Goal: Transaction & Acquisition: Obtain resource

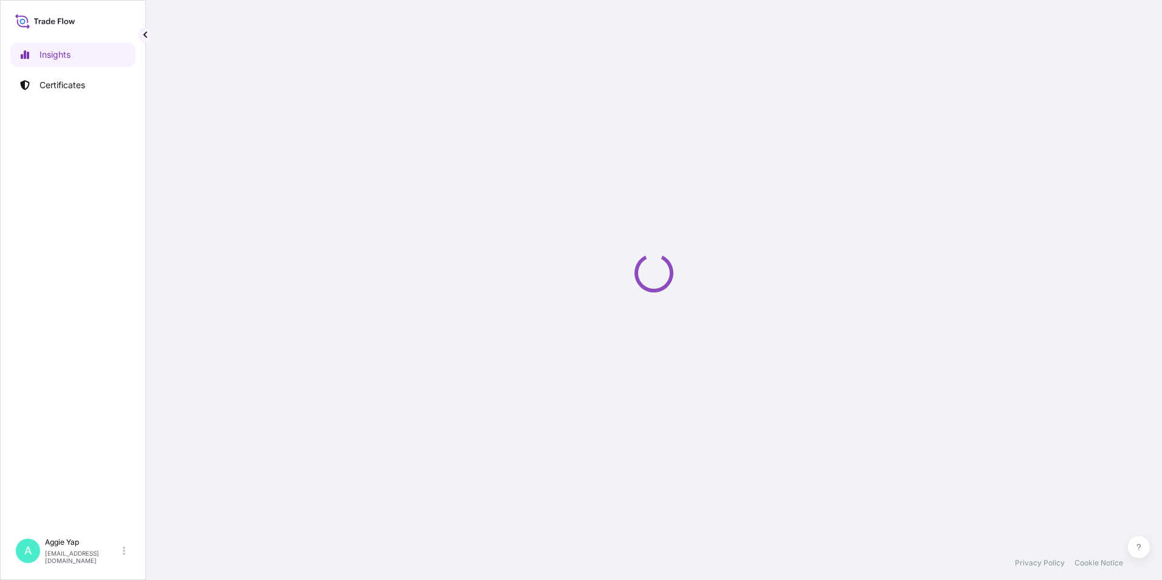
select select "2025"
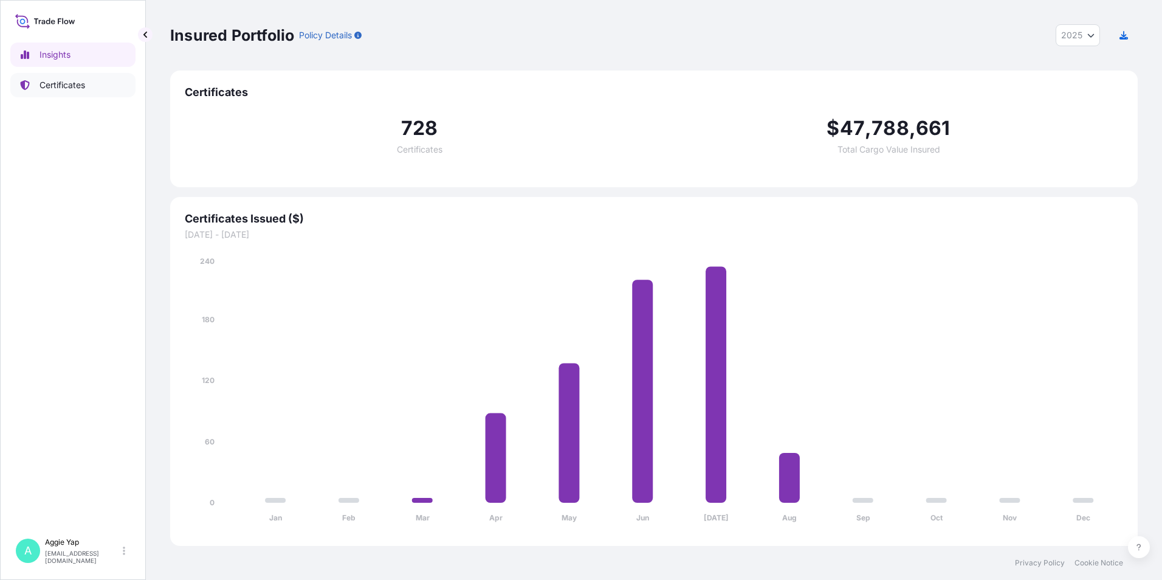
click at [71, 92] on link "Certificates" at bounding box center [72, 85] width 125 height 24
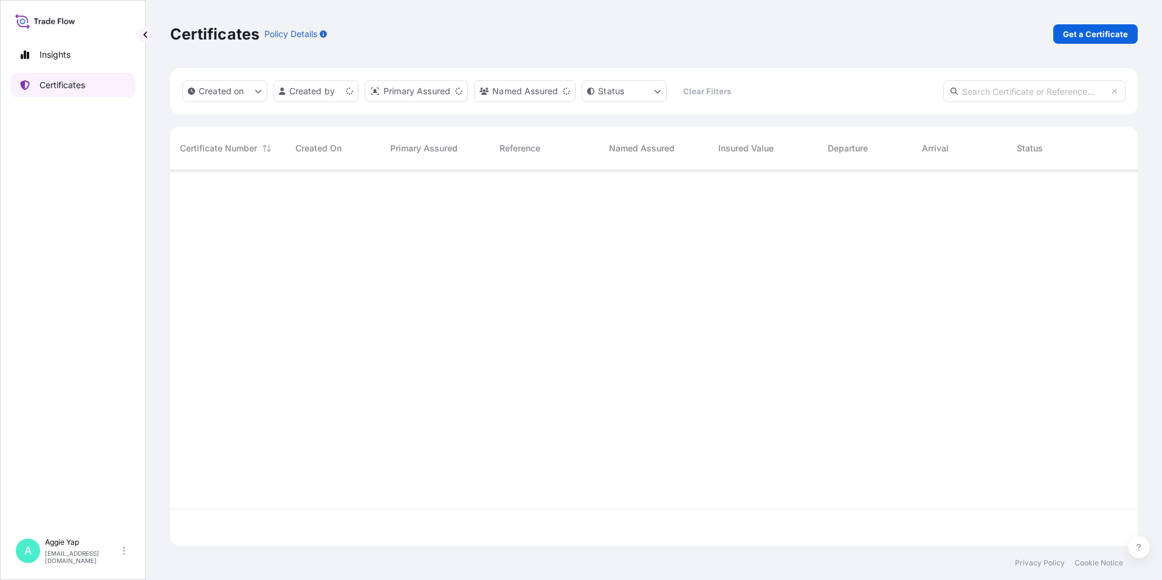
scroll to position [373, 959]
click at [1091, 33] on p "Get a Certificate" at bounding box center [1095, 34] width 65 height 12
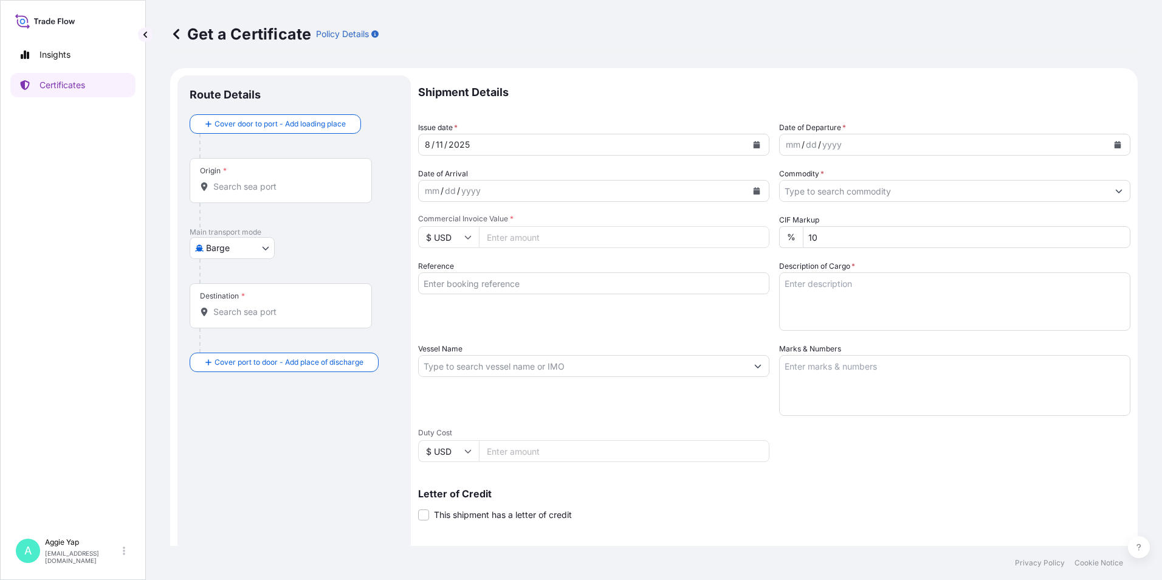
click at [234, 248] on body "Insights Certificates A [PERSON_NAME] [EMAIL_ADDRESS][DOMAIN_NAME] Get a Certif…" at bounding box center [581, 290] width 1162 height 580
click at [240, 343] on span "Ocean Vessel" at bounding box center [240, 345] width 54 height 12
select select "Ocean Vessel"
click at [300, 249] on div "Ocean Vessel Air Barge Road Ocean Vessel Rail Barge in Tow" at bounding box center [294, 253] width 209 height 22
click at [261, 198] on div "Origin *" at bounding box center [281, 185] width 182 height 45
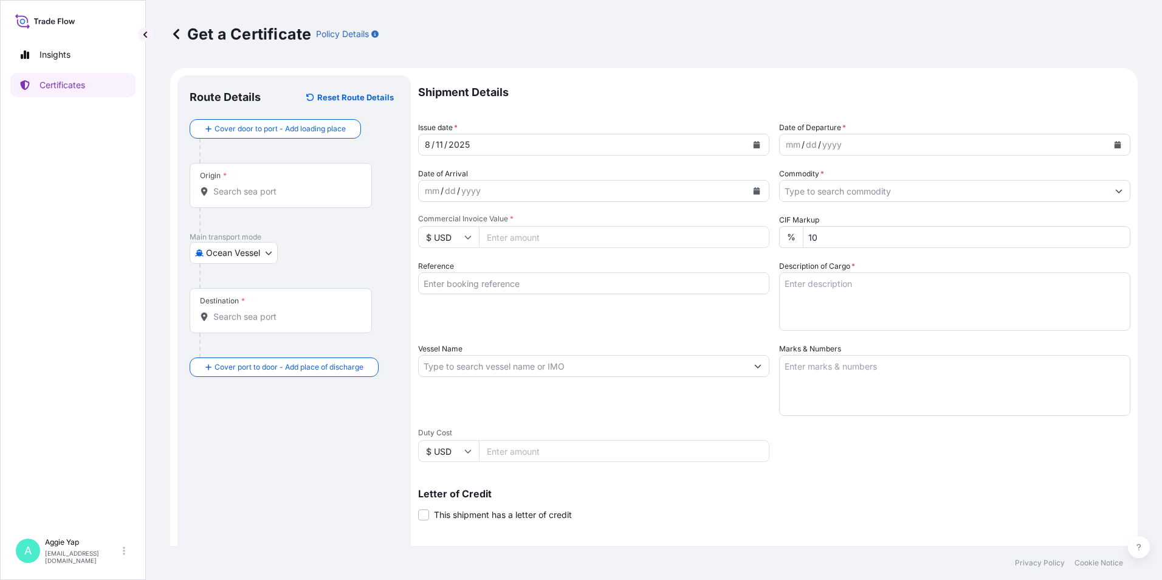
click at [261, 198] on input "Origin *" at bounding box center [284, 191] width 143 height 12
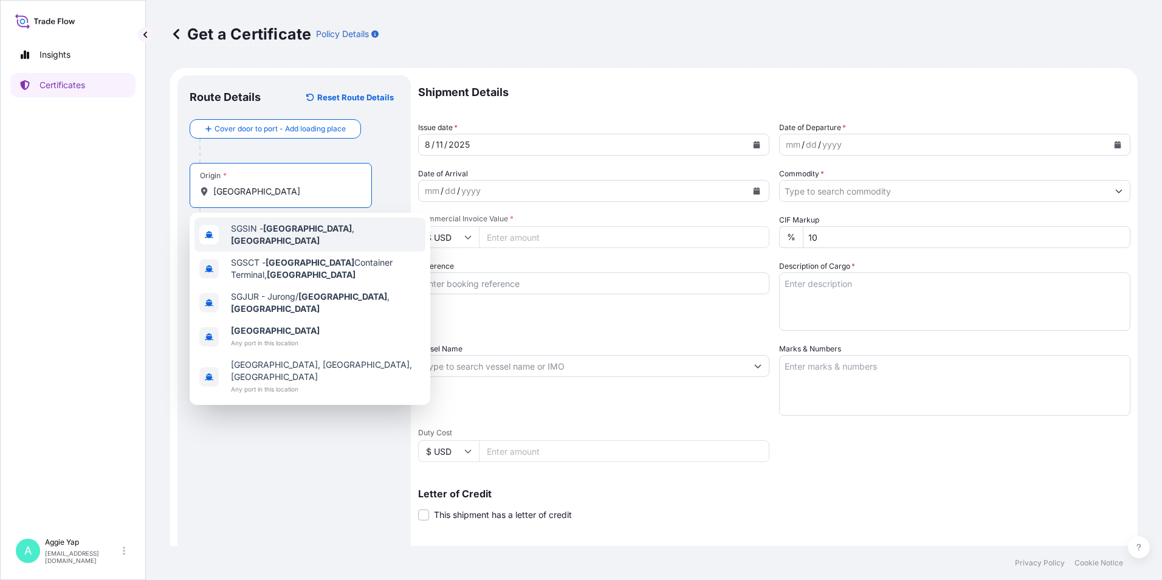
click at [311, 240] on div "SGSIN - Singapore , Singapore" at bounding box center [310, 235] width 231 height 34
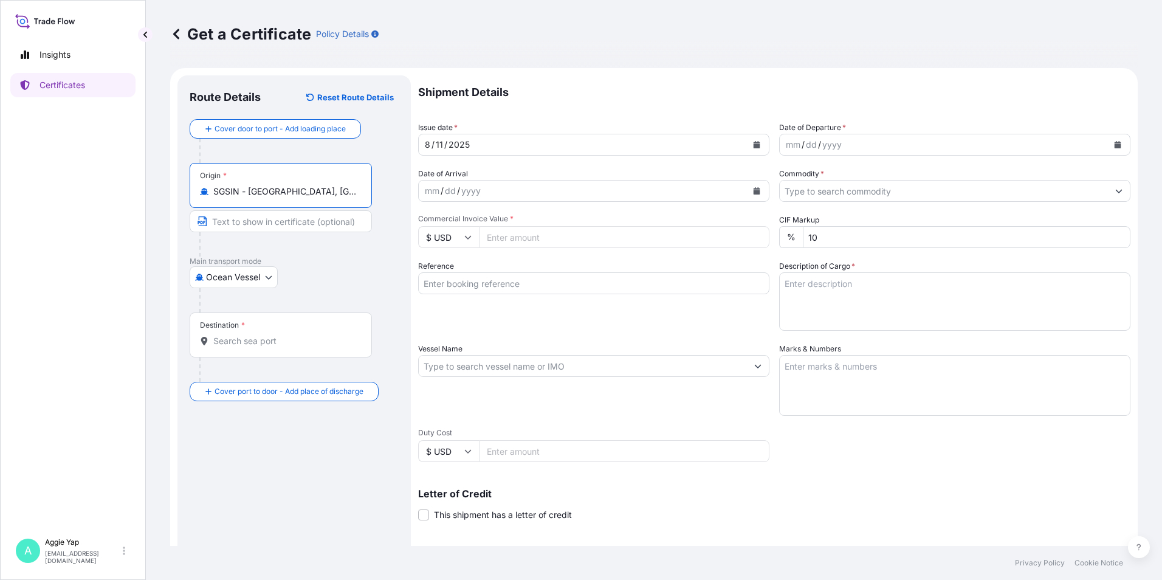
type input "SGSIN - Singapore, Singapore"
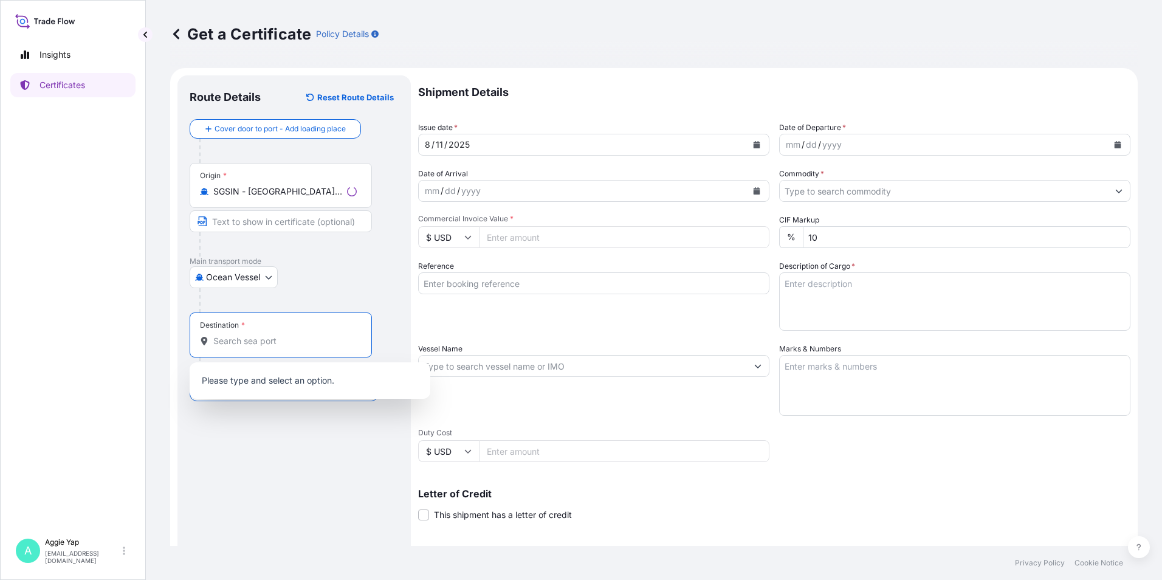
drag, startPoint x: 288, startPoint y: 343, endPoint x: 305, endPoint y: 328, distance: 23.2
click at [287, 343] on input "Destination *" at bounding box center [284, 341] width 143 height 12
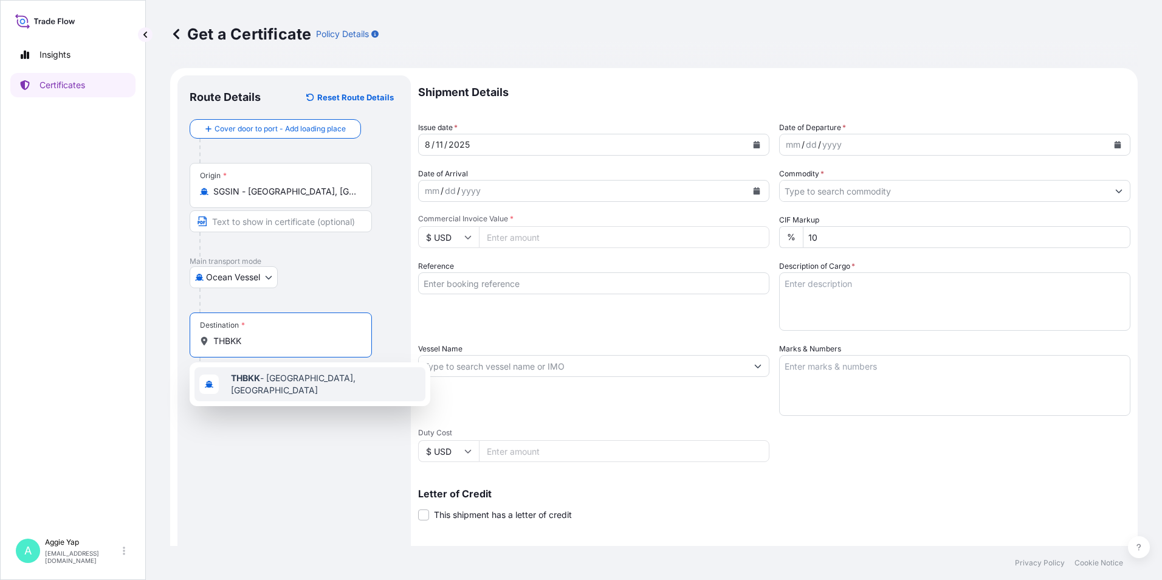
click at [282, 382] on span "THBKK - Bangkok, Thailand" at bounding box center [326, 384] width 190 height 24
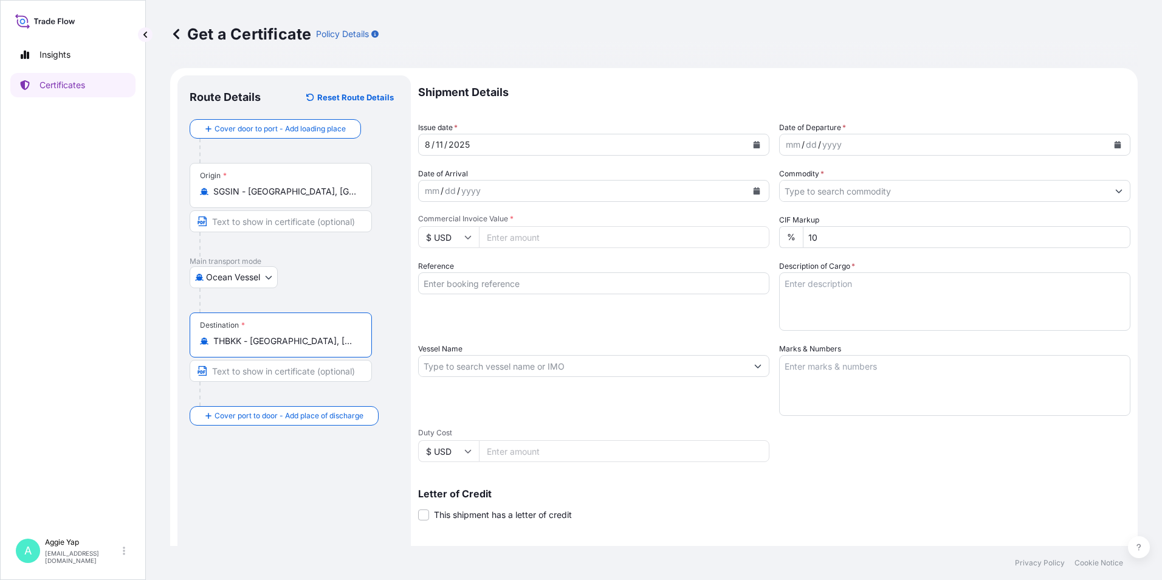
type input "THBKK - Bangkok, Thailand"
click at [757, 145] on button "Calendar" at bounding box center [756, 144] width 19 height 19
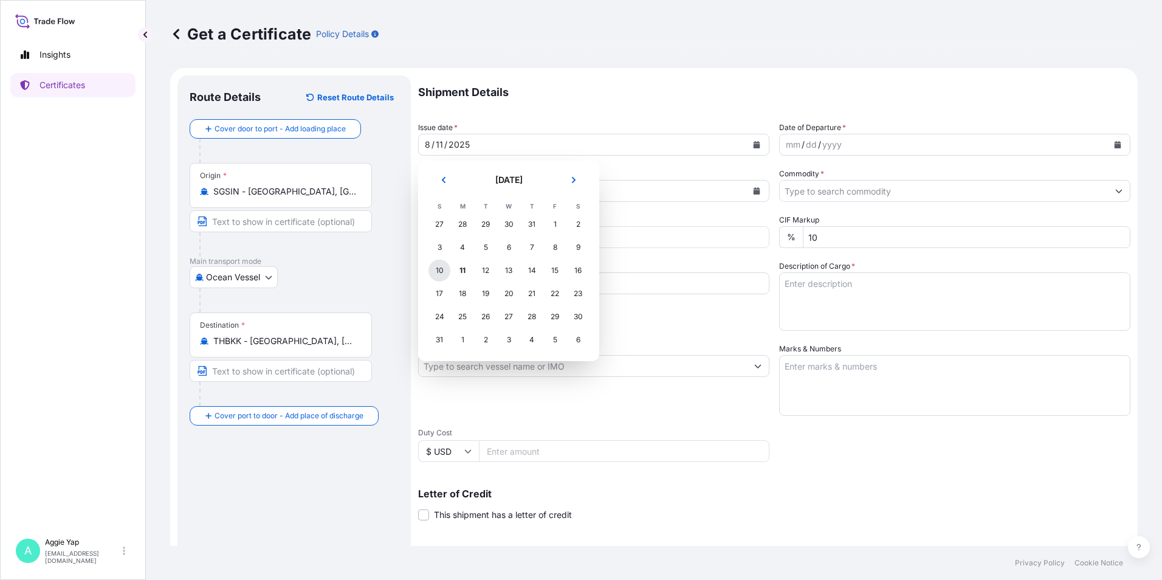
click at [436, 270] on div "10" at bounding box center [440, 271] width 22 height 22
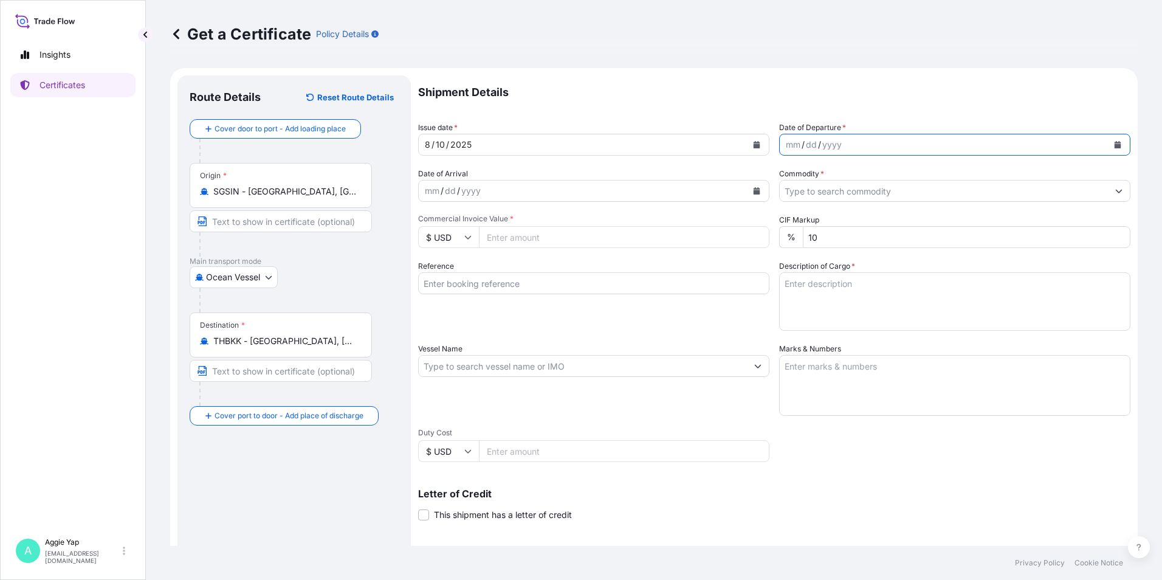
click at [1115, 142] on icon "Calendar" at bounding box center [1118, 144] width 7 height 7
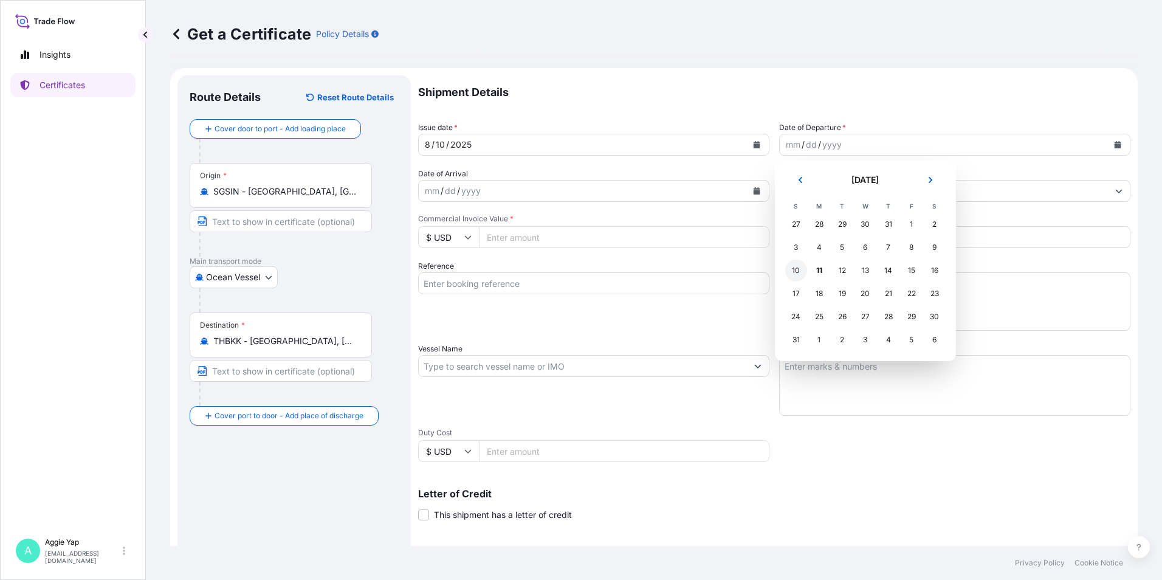
click at [801, 277] on div "10" at bounding box center [796, 271] width 22 height 22
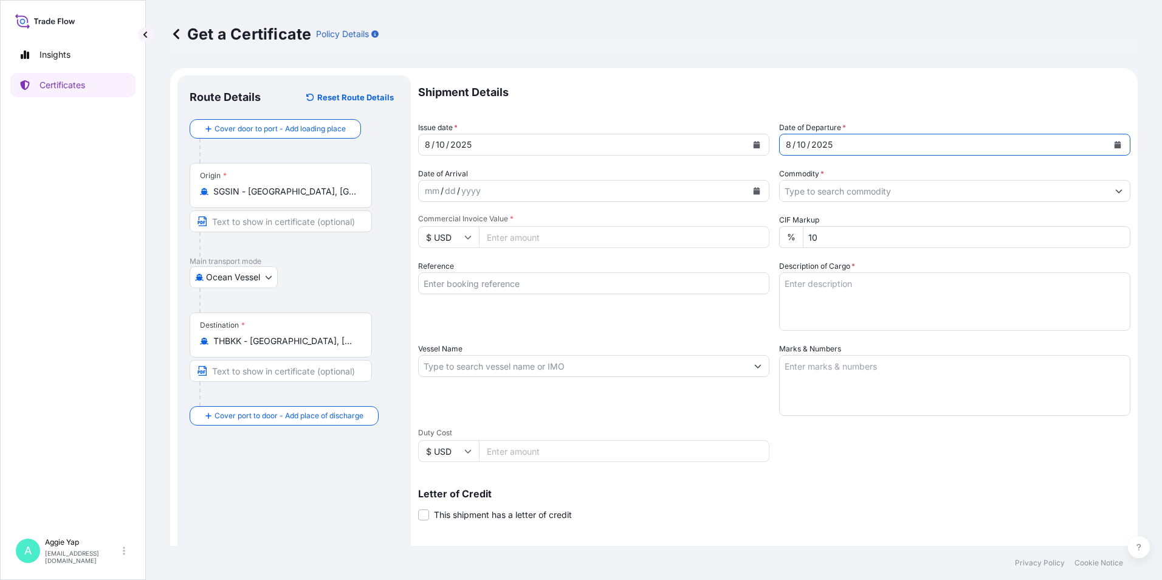
click at [838, 182] on input "Commodity *" at bounding box center [944, 191] width 328 height 22
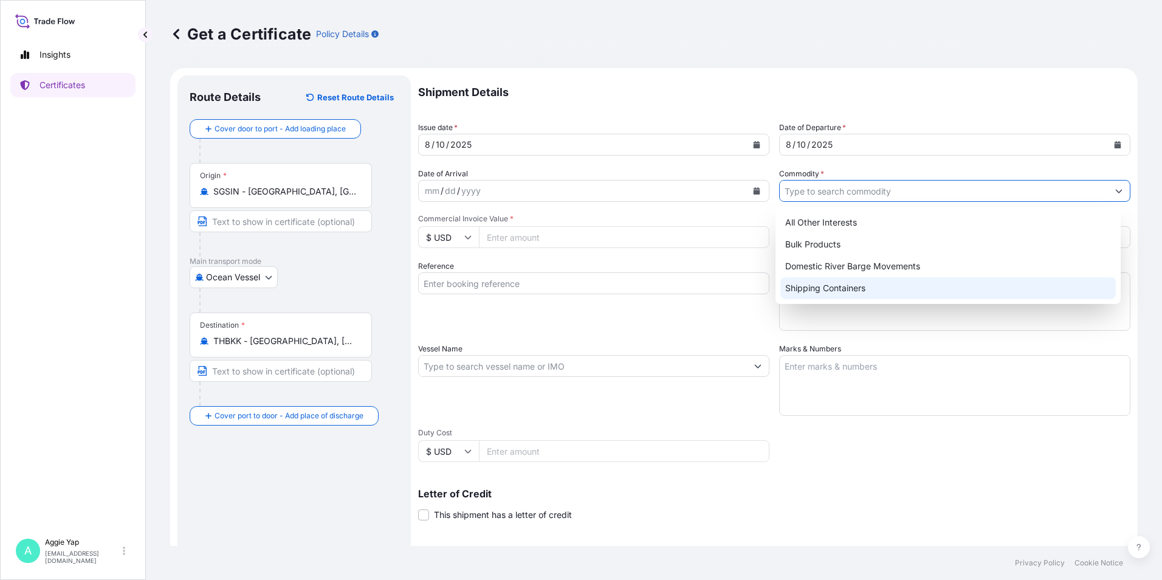
click at [821, 297] on div "Shipping Containers" at bounding box center [949, 288] width 336 height 22
type input "Shipping Containers"
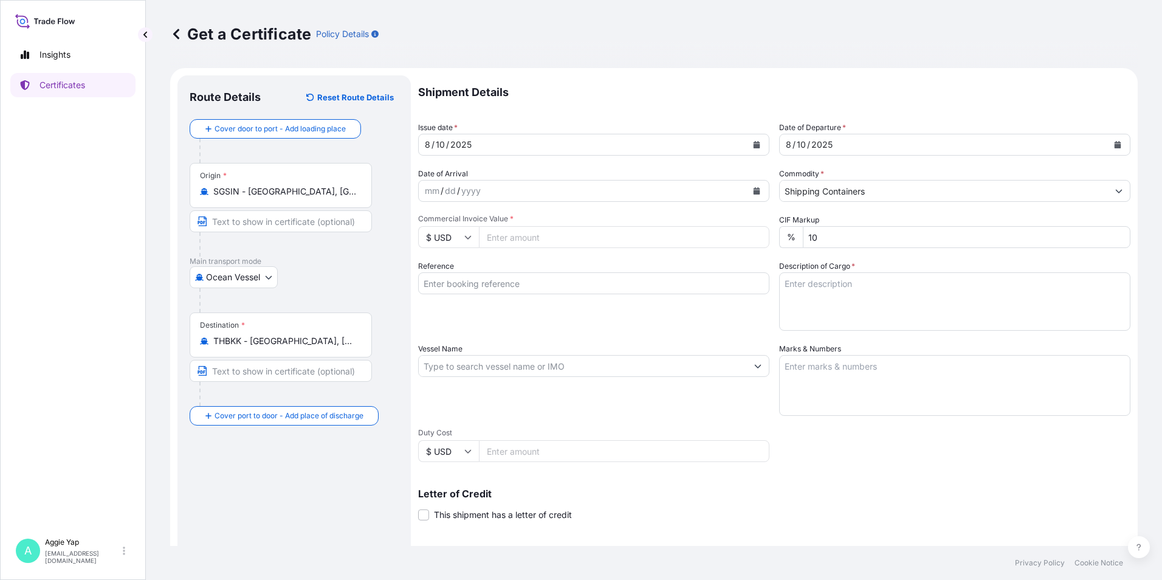
click at [564, 240] on input "Commercial Invoice Value *" at bounding box center [624, 237] width 291 height 22
type input "151440.98"
click at [480, 281] on input "Reference" at bounding box center [593, 283] width 351 height 22
type input "ENEOS (THAILAND) LTD"
click at [494, 367] on input "Vessel Name" at bounding box center [583, 366] width 328 height 22
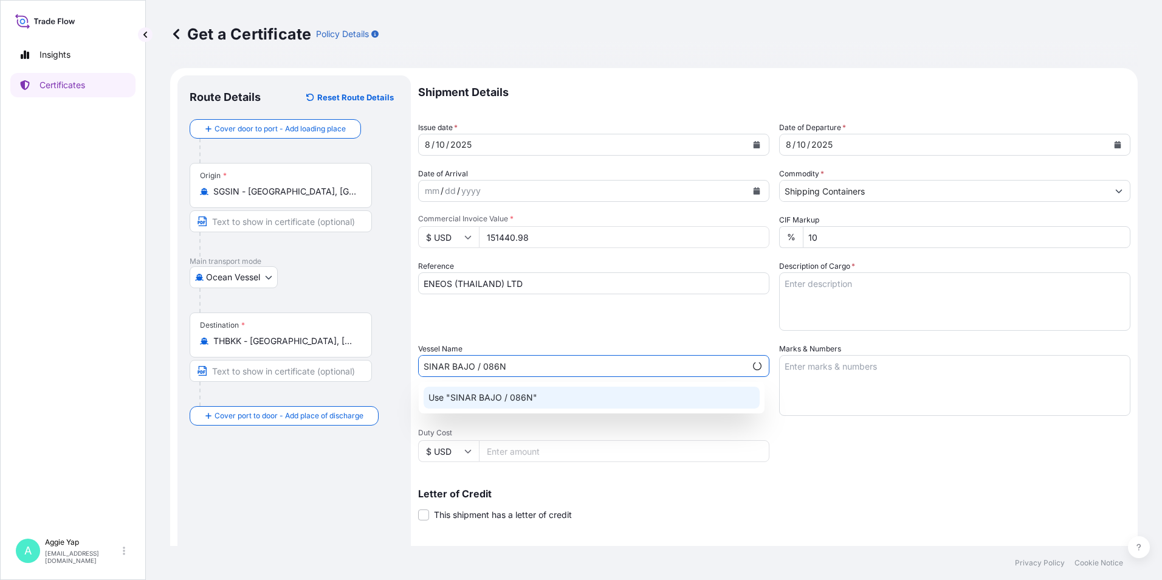
click at [587, 405] on div "Use "SINAR BAJO / 086N"" at bounding box center [592, 398] width 336 height 22
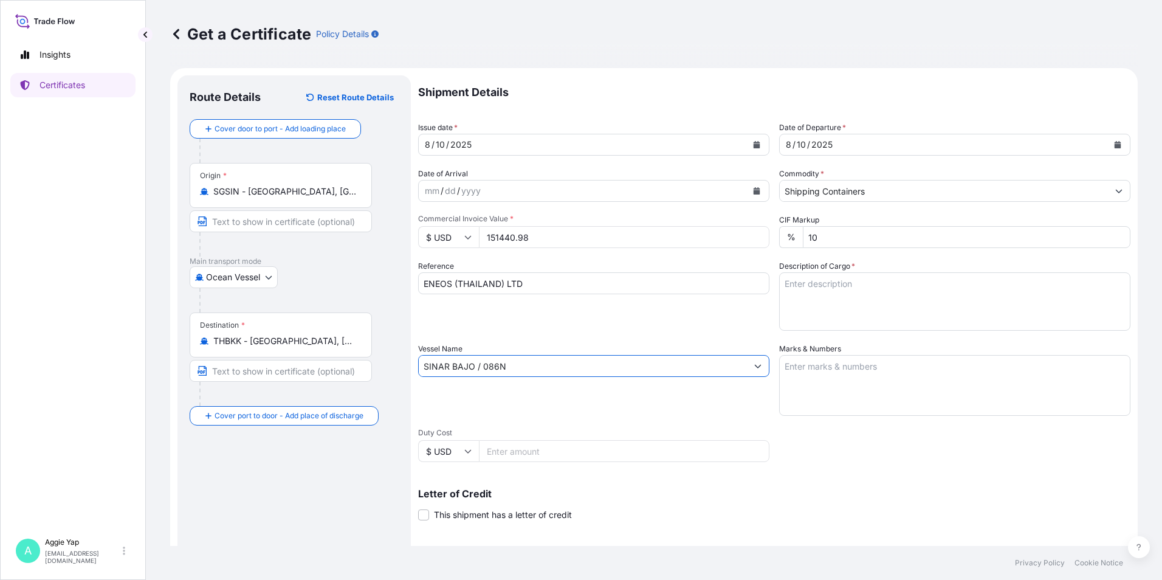
type input "SINAR BAJO / 086N"
click at [847, 388] on textarea "Marks & Numbers" at bounding box center [954, 385] width 351 height 61
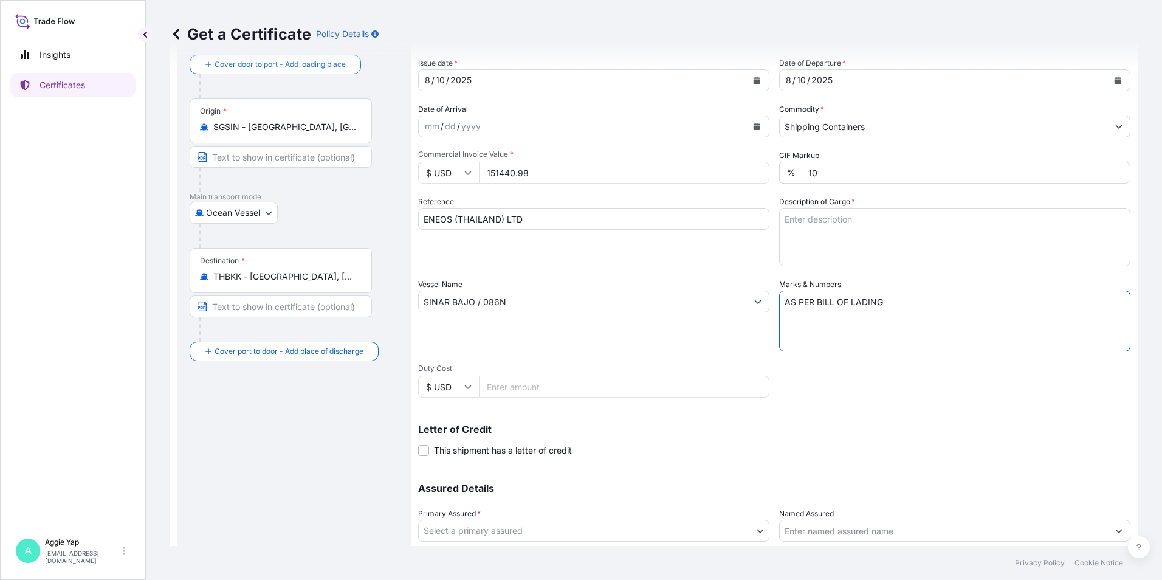
scroll to position [122, 0]
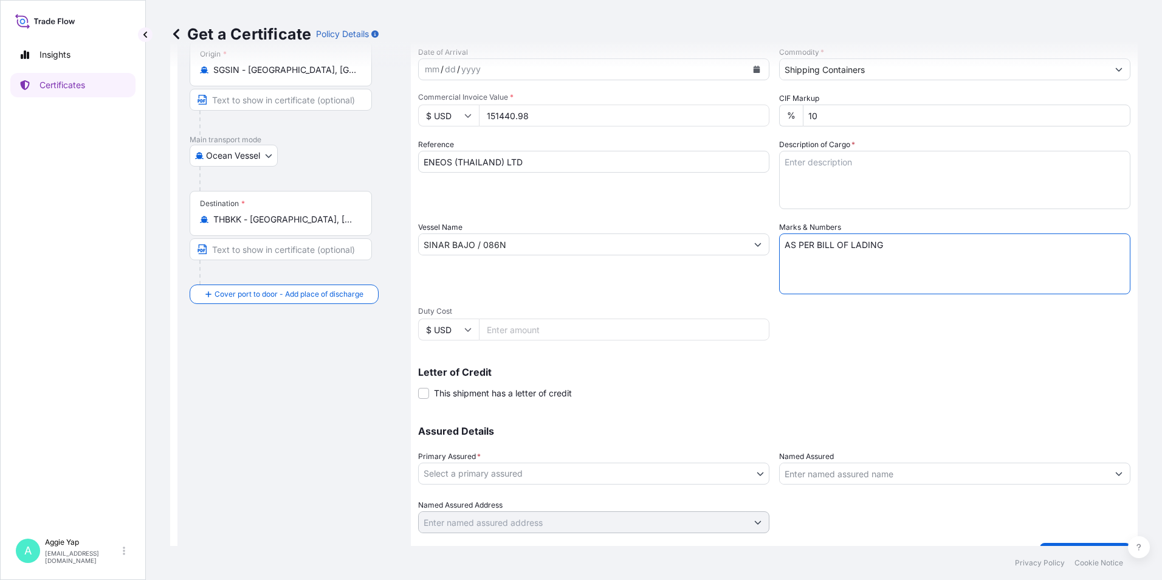
type textarea "AS PER BILL OF LADING"
click at [548, 469] on body "Insights Certificates A Aggie Yap sg.lubrizolbdp@bdpint.com Get a Certificate P…" at bounding box center [581, 290] width 1162 height 580
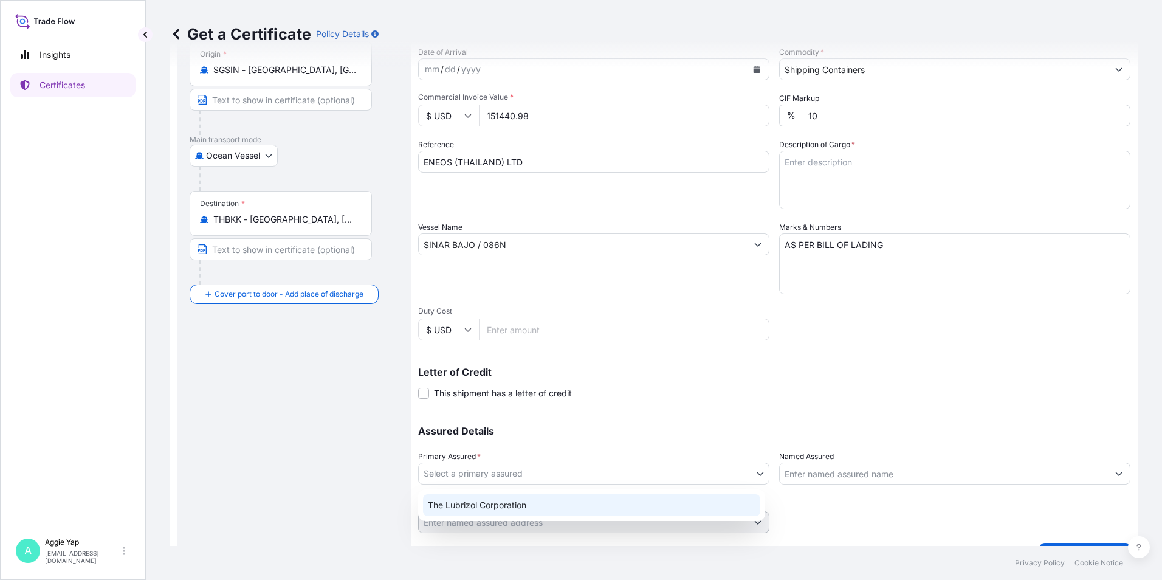
click at [531, 508] on div "The Lubrizol Corporation" at bounding box center [591, 505] width 337 height 22
select select "31566"
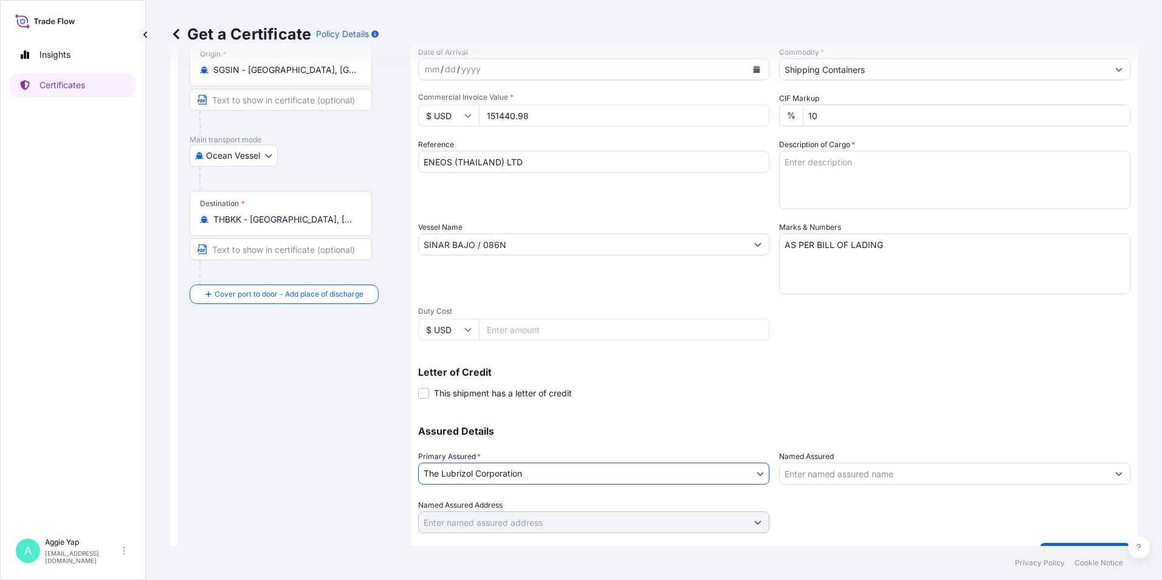
click at [863, 474] on input "Named Assured" at bounding box center [944, 474] width 328 height 22
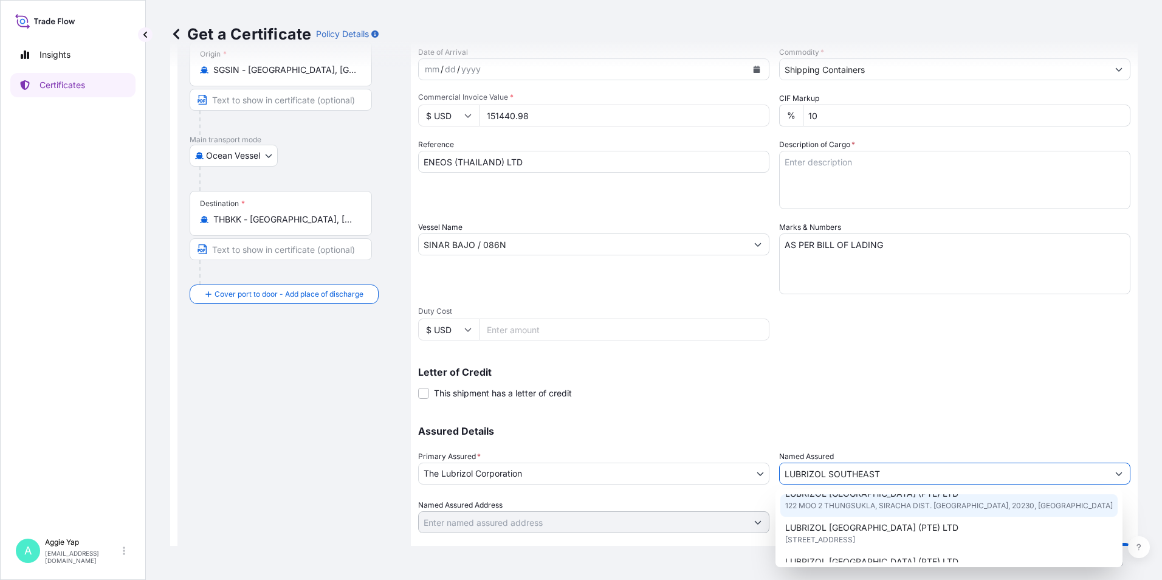
scroll to position [61, 0]
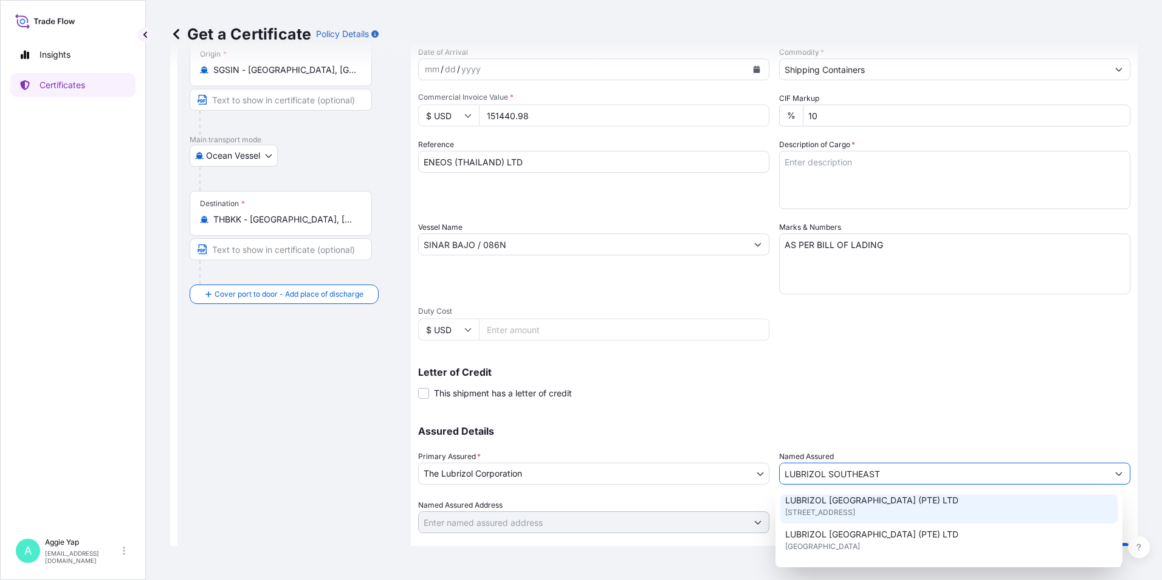
click at [854, 506] on span "44 TANJONG PENJURU, SINGAPORE 609032, SINGAPORE" at bounding box center [820, 512] width 70 height 12
type input "LUBRIZOL SOUTHEAST ASIA (PTE) LTD"
type input "44 TANJONG PENJURU, SINGAPORE 609032"
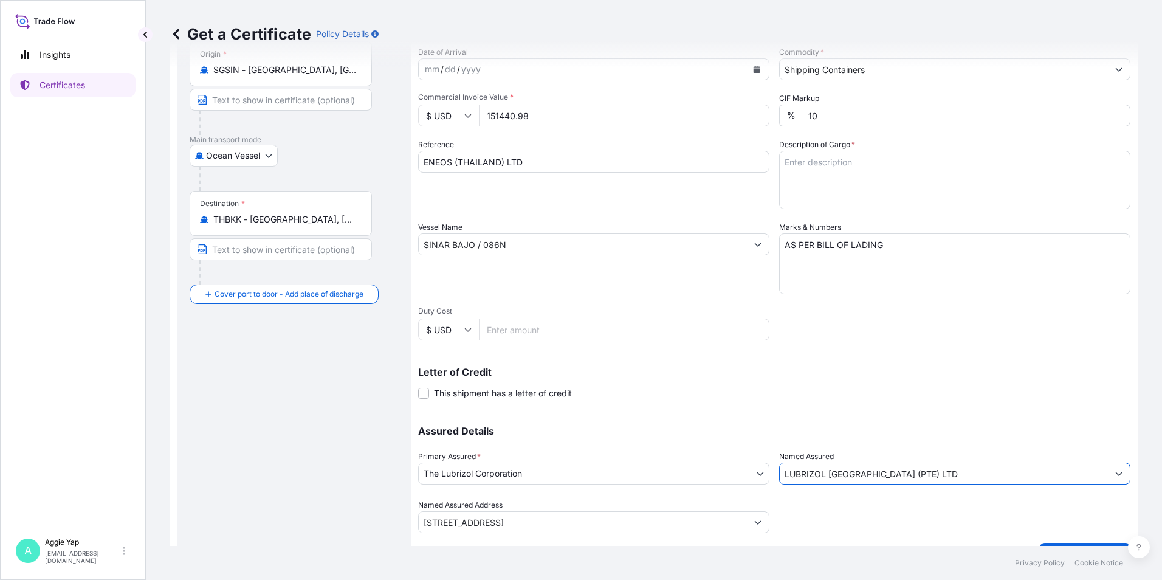
type input "LUBRIZOL SOUTHEAST ASIA (PTE) LTD"
click at [822, 432] on p "Assured Details" at bounding box center [774, 431] width 712 height 10
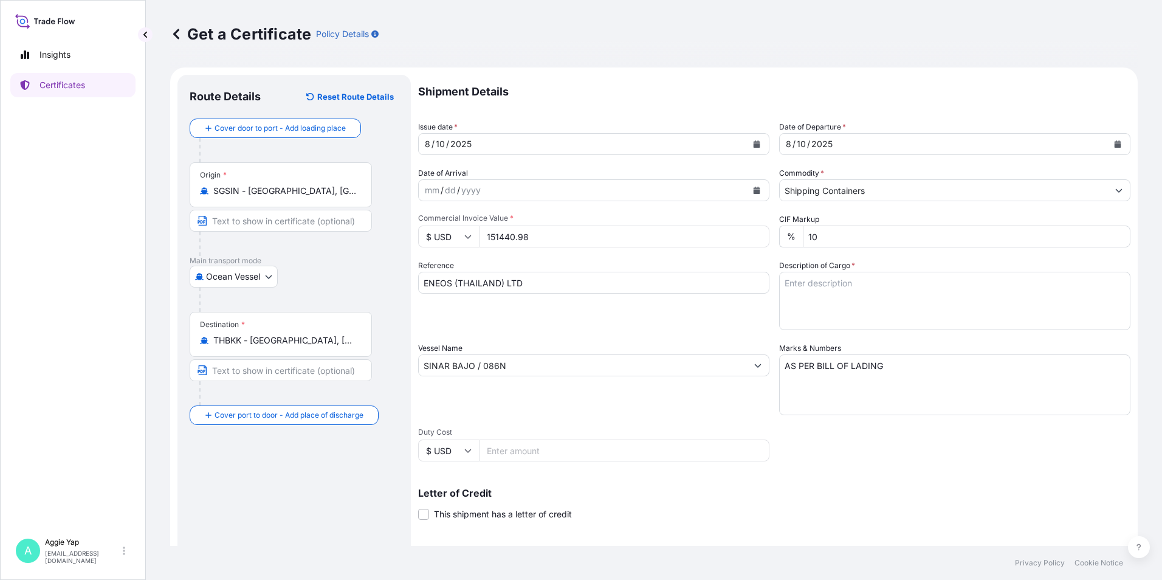
scroll to position [0, 0]
click at [812, 283] on textarea "Description of Cargo *" at bounding box center [954, 301] width 351 height 58
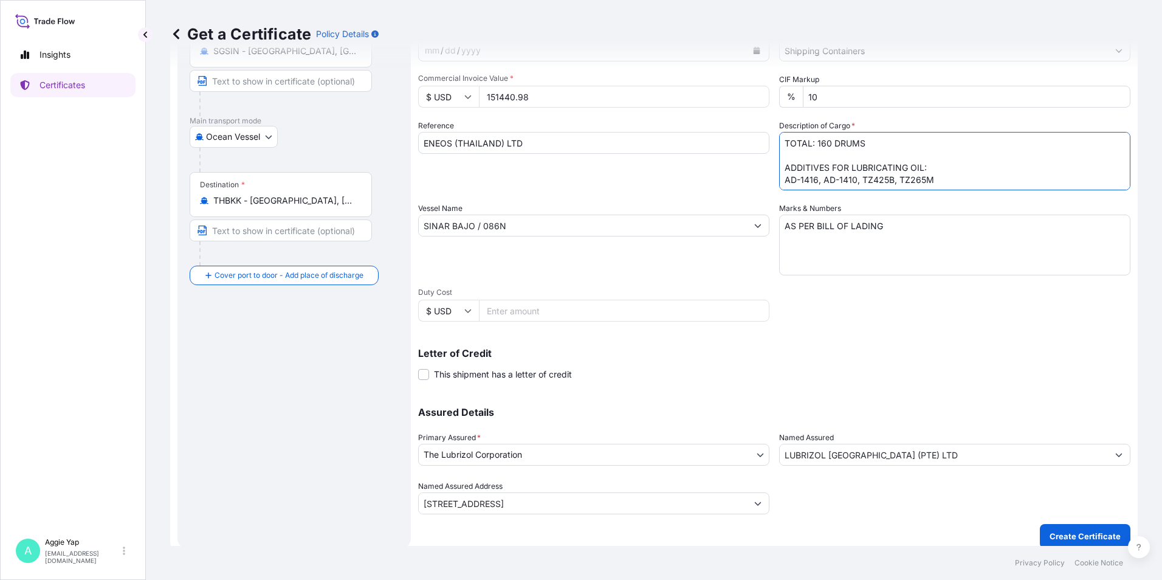
scroll to position [150, 0]
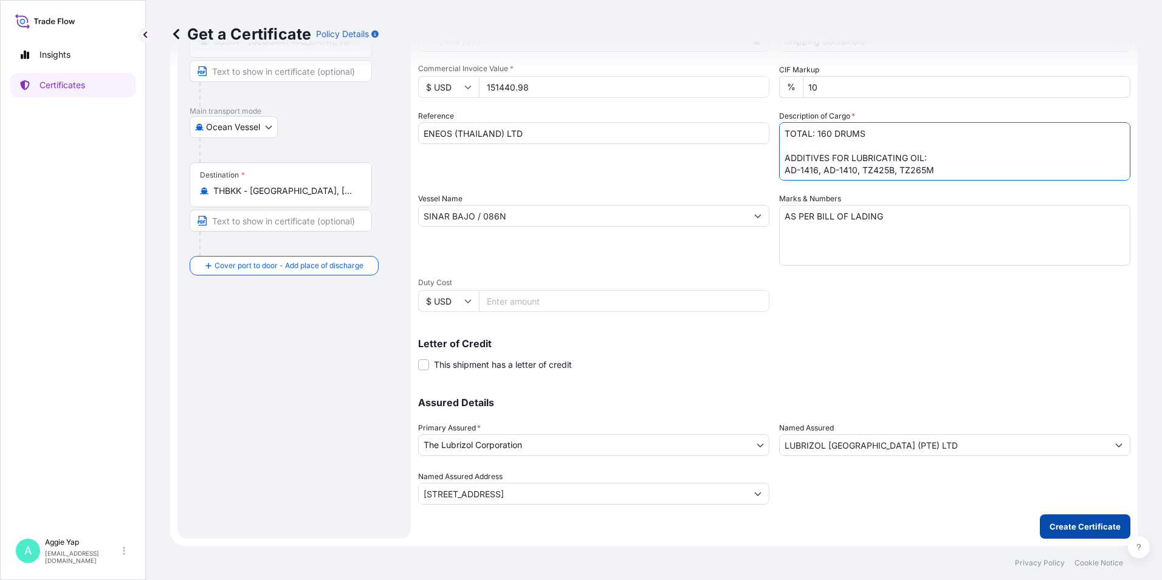
type textarea "TOTAL: 160 DRUMS ADDITIVES FOR LUBRICATING OIL: AD-1416, AD-1410, TZ425B, TZ265…"
click at [1085, 525] on p "Create Certificate" at bounding box center [1085, 526] width 71 height 12
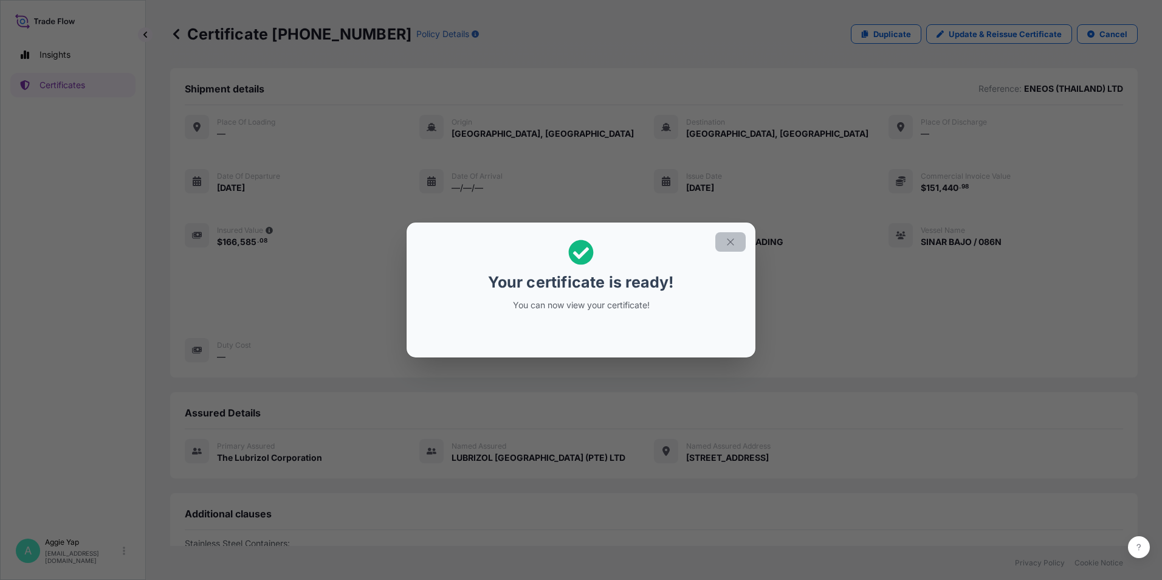
click at [726, 247] on button "button" at bounding box center [731, 241] width 30 height 19
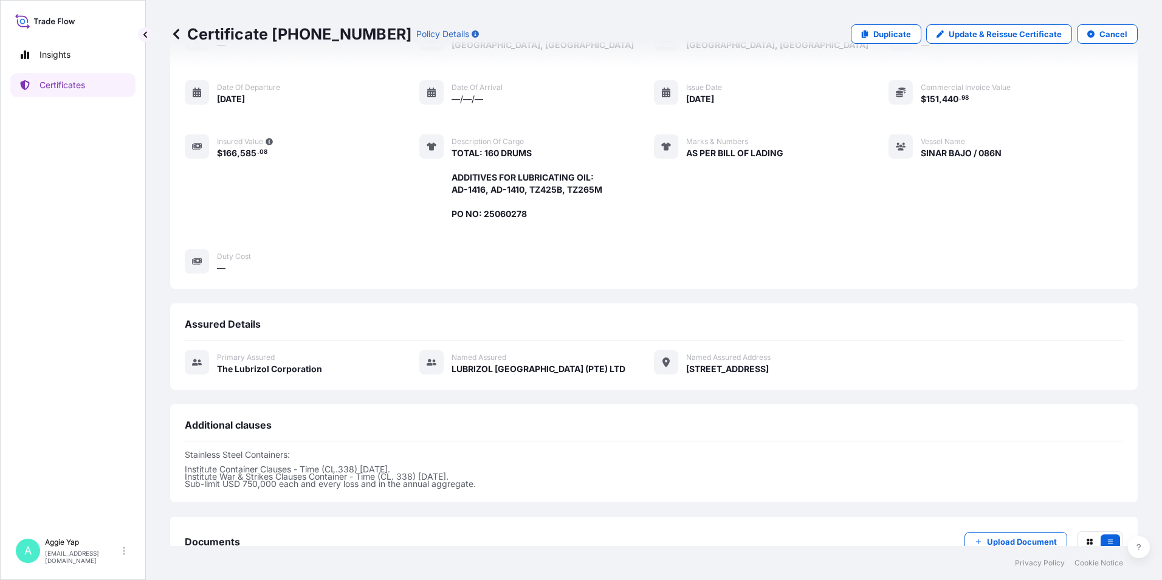
scroll to position [173, 0]
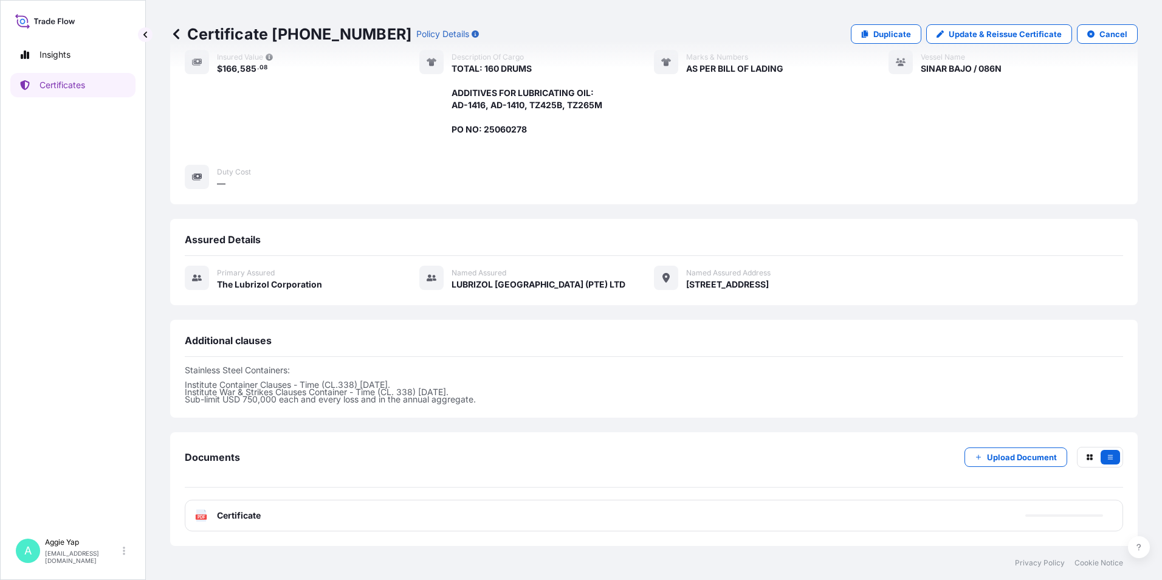
click at [337, 516] on div "PDF Certificate" at bounding box center [654, 516] width 939 height 32
click at [325, 531] on div "Documents Upload Document PDF Certificate 2025-08-11T01:01:46.325898" at bounding box center [654, 489] width 968 height 114
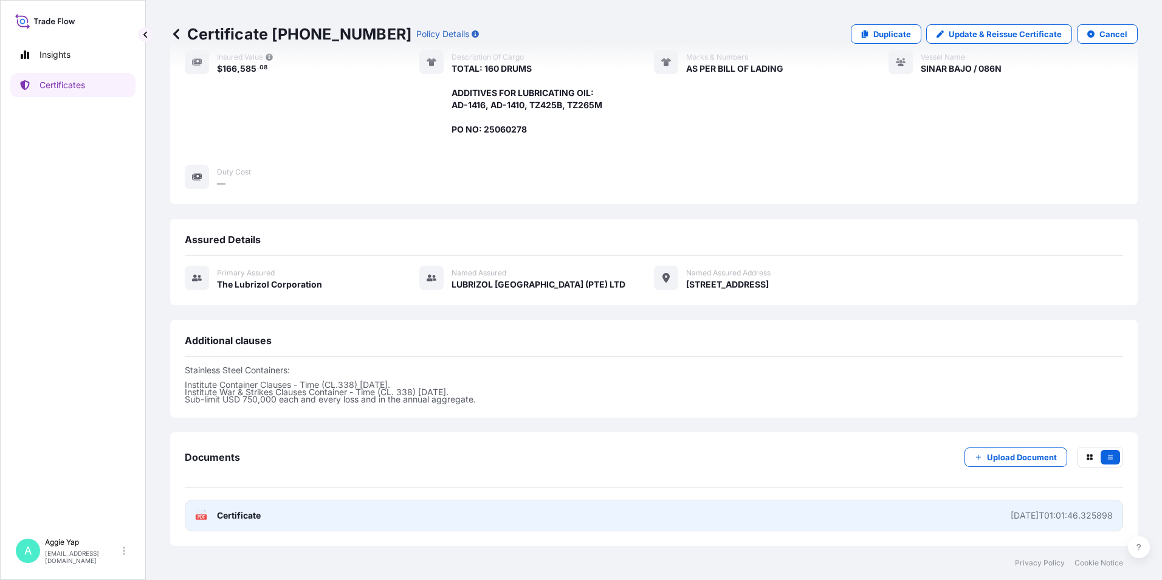
click at [329, 522] on link "PDF Certificate 2025-08-11T01:01:46.325898" at bounding box center [654, 516] width 939 height 32
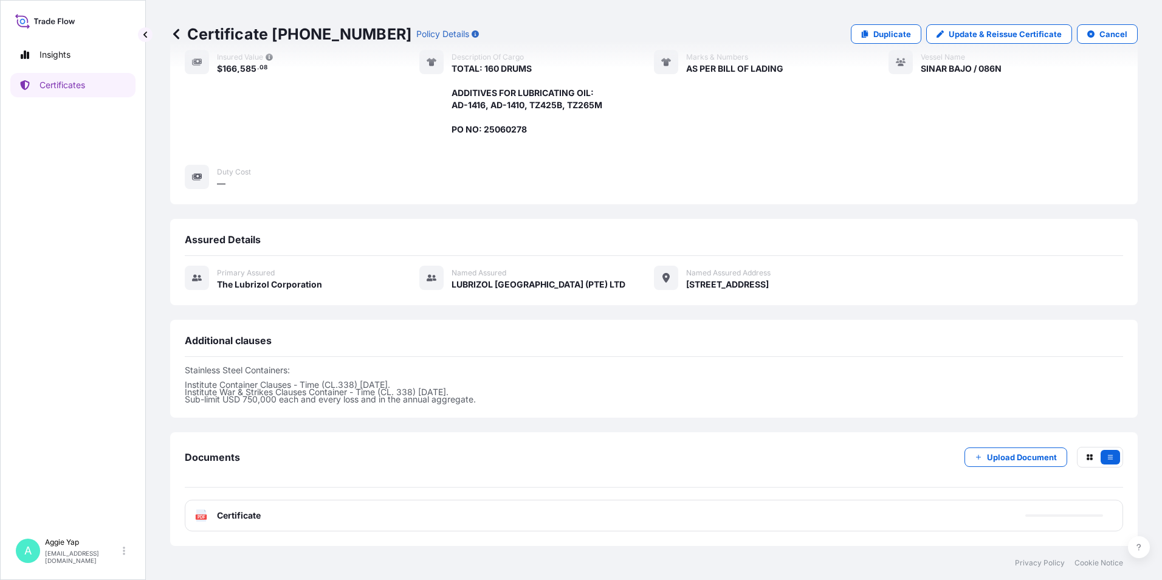
click at [94, 97] on div "Insights Certificates" at bounding box center [72, 282] width 125 height 500
click at [89, 92] on link "Certificates" at bounding box center [72, 85] width 125 height 24
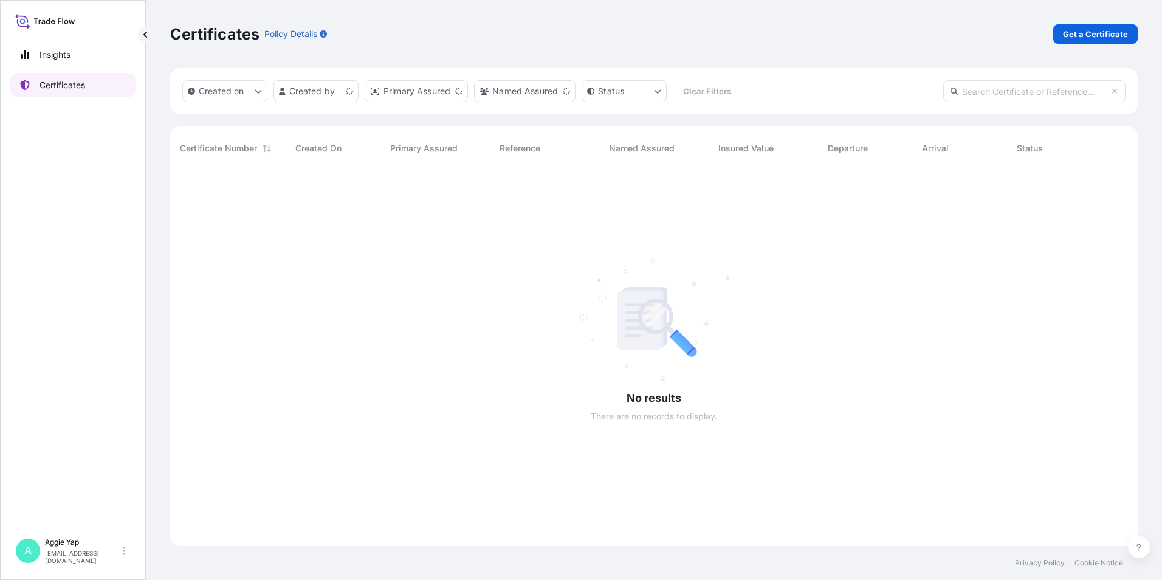
scroll to position [373, 959]
click at [1075, 36] on p "Get a Certificate" at bounding box center [1095, 34] width 65 height 12
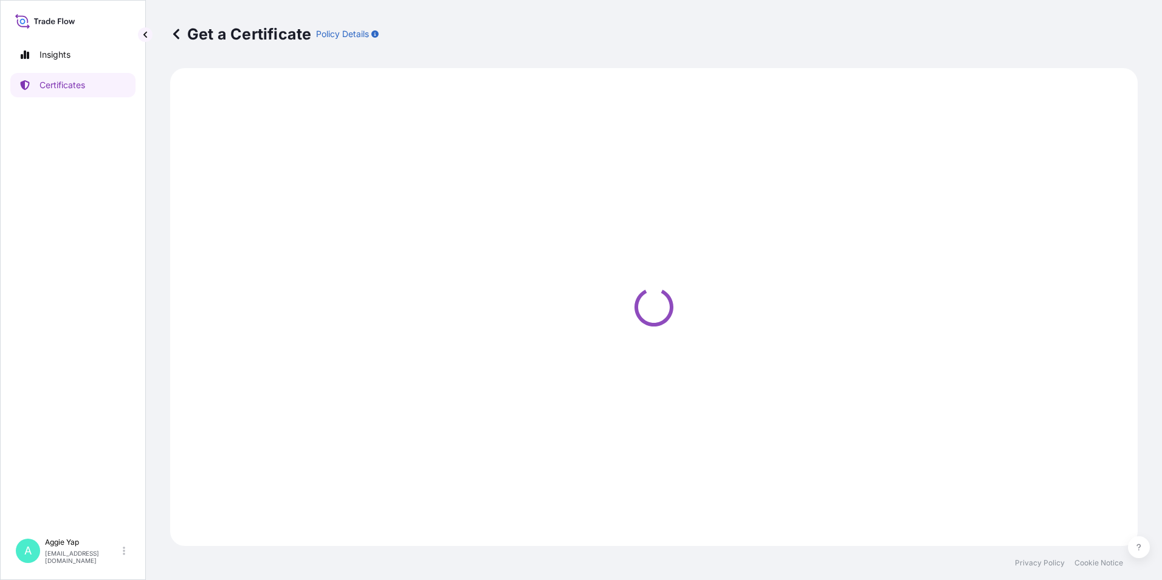
select select "Barge"
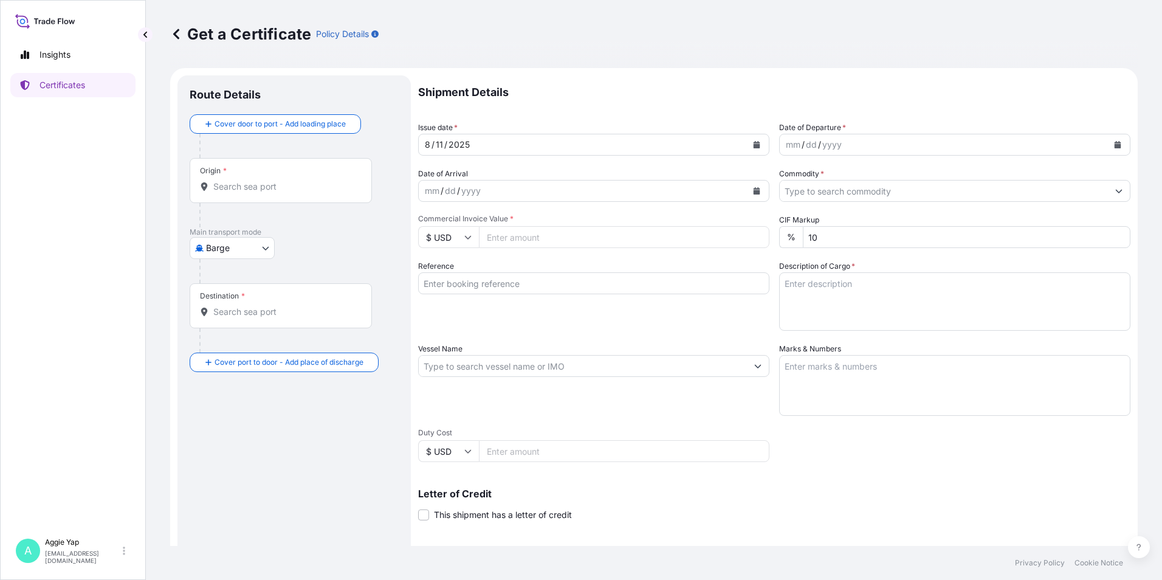
drag, startPoint x: 61, startPoint y: 267, endPoint x: 390, endPoint y: 49, distance: 394.7
click at [402, 54] on div "Get a Certificate Policy Details" at bounding box center [654, 34] width 968 height 68
click at [178, 35] on icon at bounding box center [176, 34] width 12 height 12
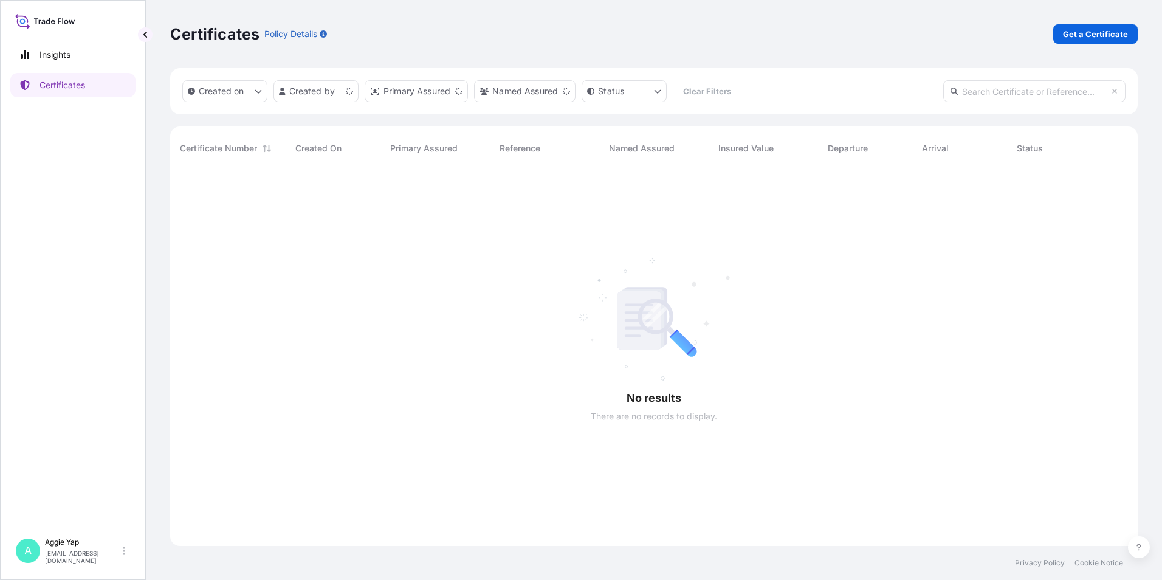
scroll to position [373, 959]
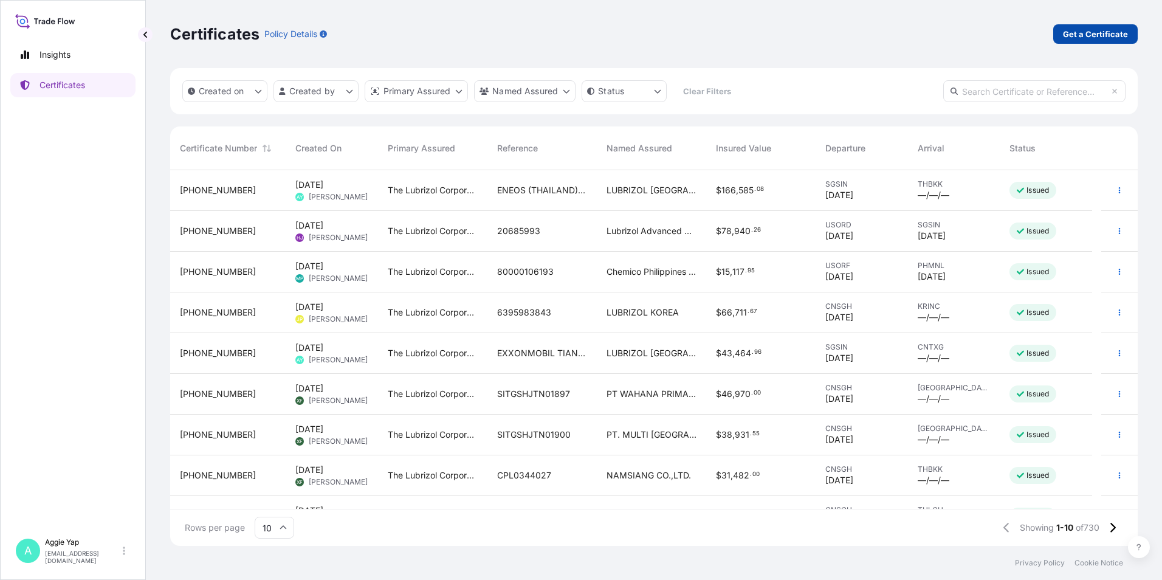
click at [1077, 32] on p "Get a Certificate" at bounding box center [1095, 34] width 65 height 12
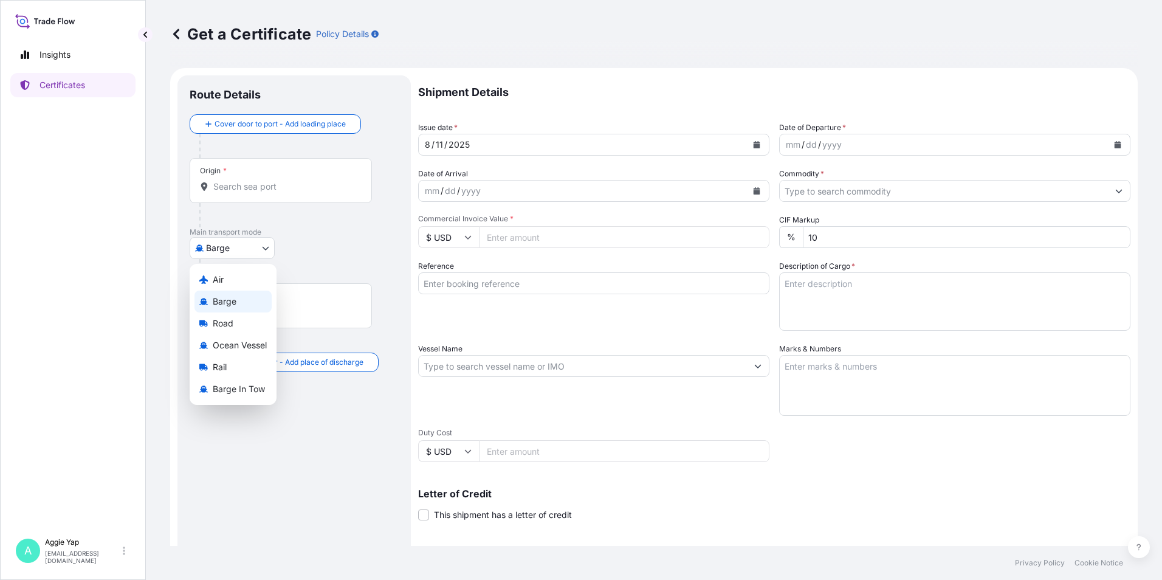
click at [252, 243] on body "Insights Certificates A Aggie Yap sg.lubrizolbdp@bdpint.com Get a Certificate P…" at bounding box center [581, 290] width 1162 height 580
click at [241, 281] on div "Air" at bounding box center [233, 280] width 77 height 22
select select "Air"
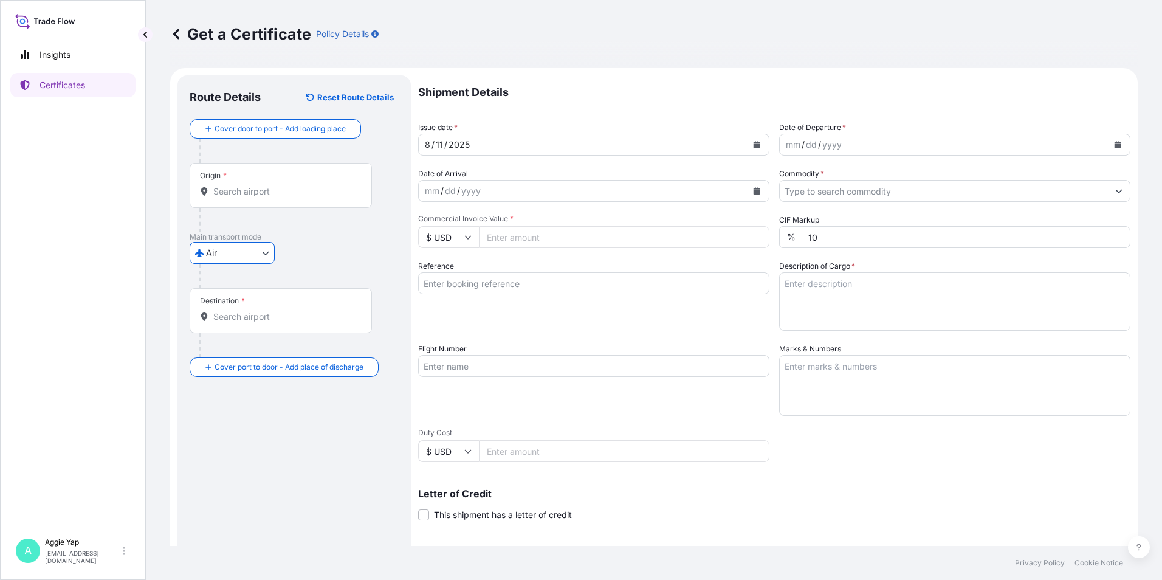
click at [250, 187] on input "Origin *" at bounding box center [284, 191] width 143 height 12
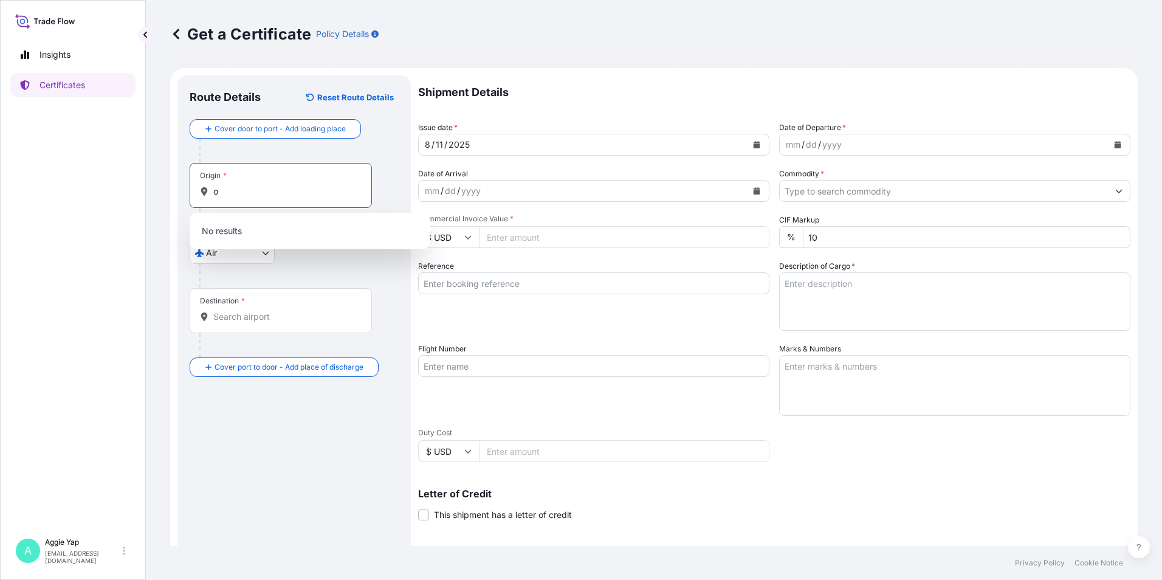
type input "o"
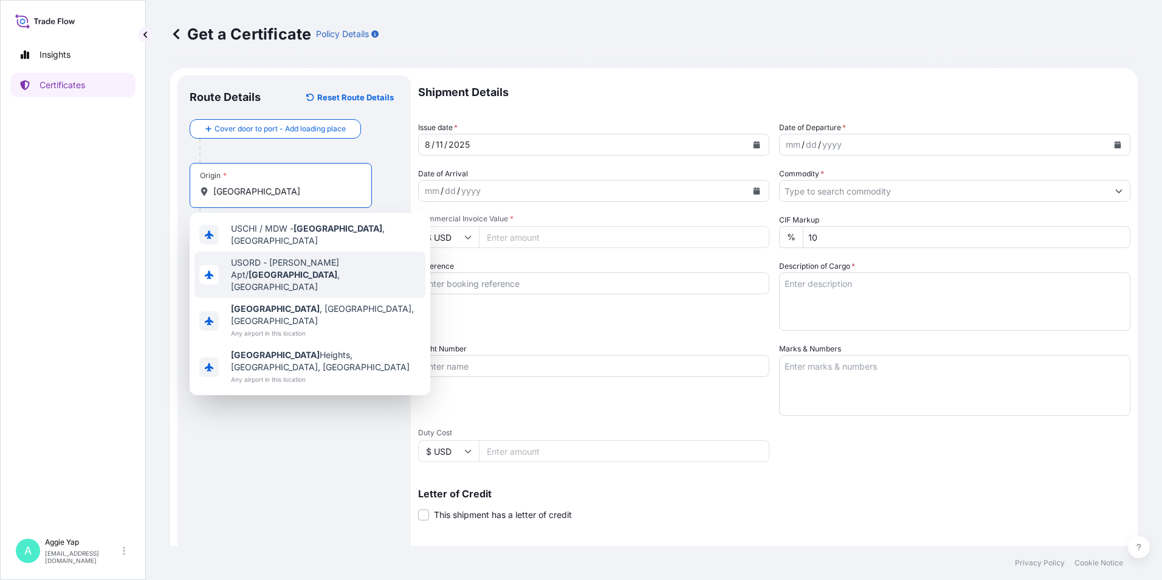
click at [359, 269] on div "USORD - OHare Apt/ Chicago , United States" at bounding box center [310, 275] width 231 height 46
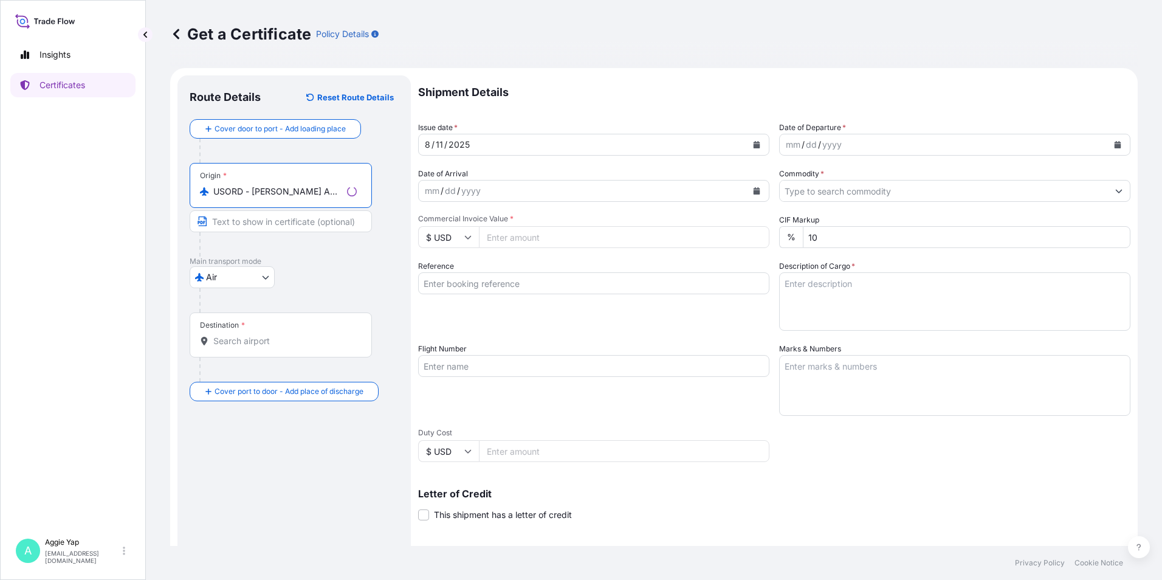
type input "USORD - OHare Apt/Chicago, United States"
click at [290, 342] on input "Destination *" at bounding box center [284, 341] width 143 height 12
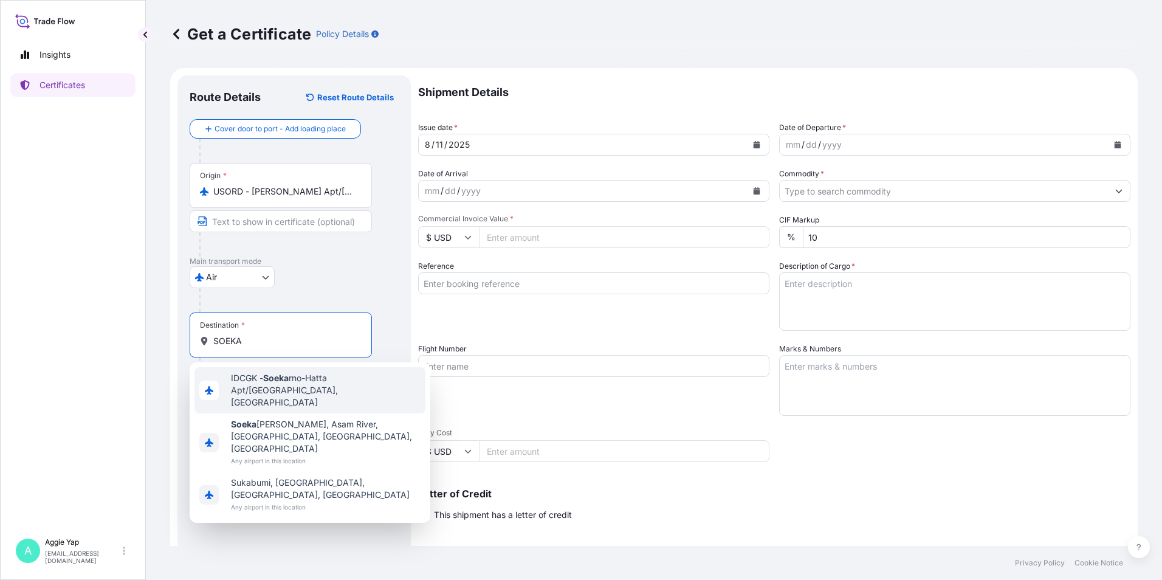
click at [351, 389] on span "IDCGK - Soeka rno-Hatta Apt/Jakarta, Indonesia" at bounding box center [326, 390] width 190 height 36
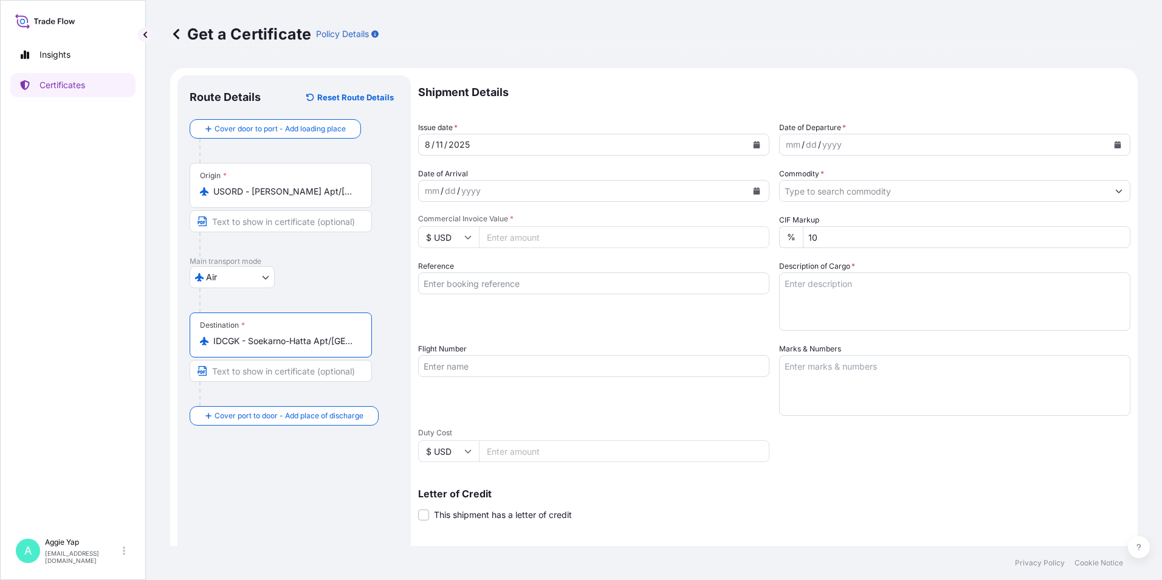
type input "IDCGK - Soekarno-Hatta Apt/Jakarta, Indonesia"
click at [753, 141] on icon "Calendar" at bounding box center [756, 144] width 7 height 7
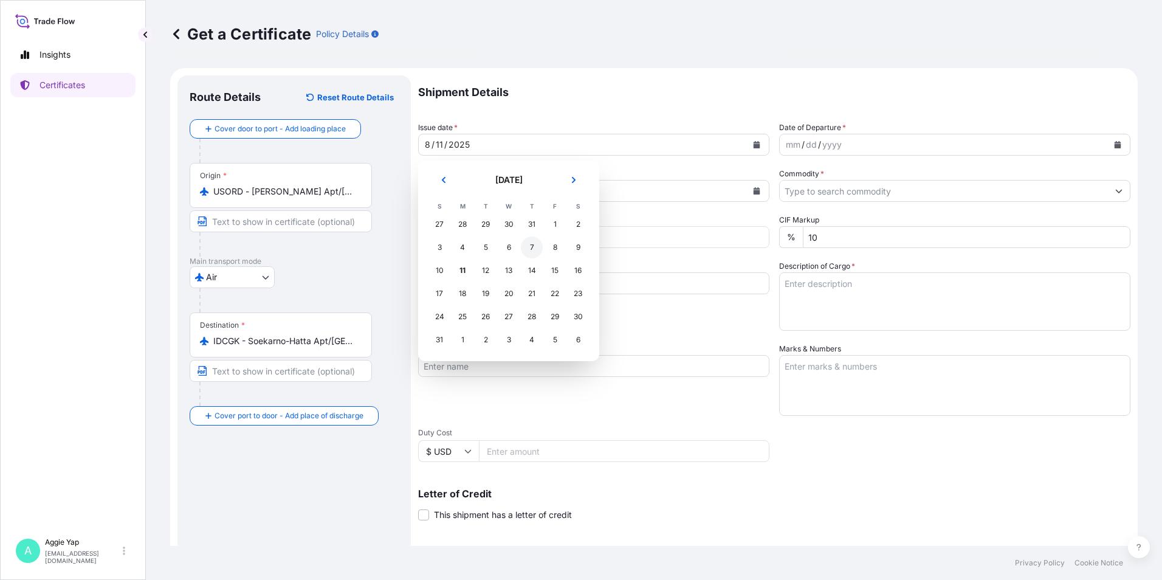
click at [532, 248] on div "7" at bounding box center [532, 247] width 22 height 22
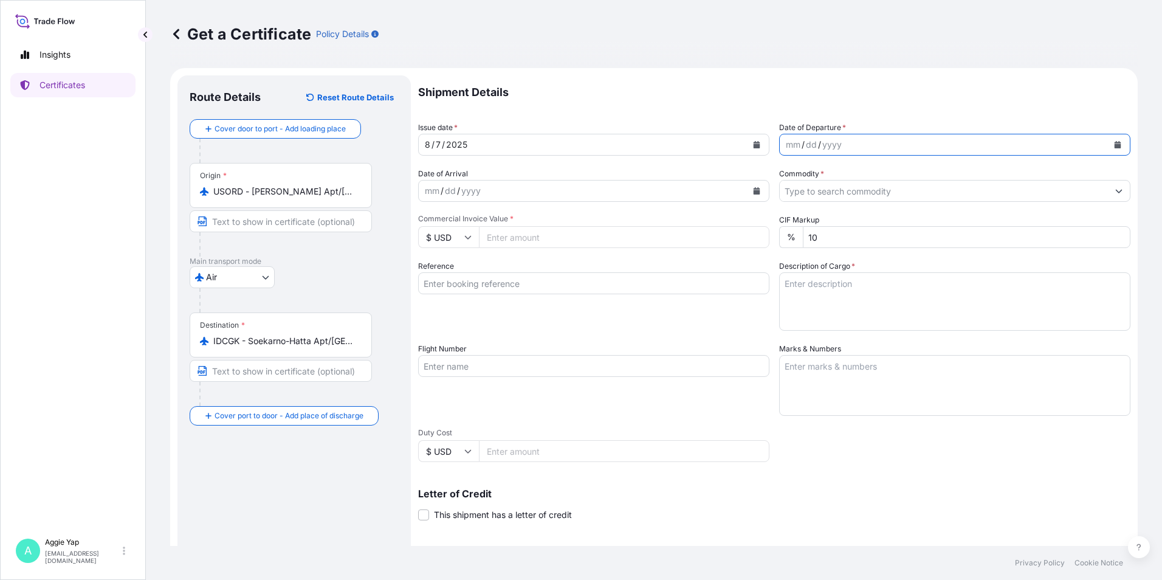
click at [1114, 147] on icon "Calendar" at bounding box center [1117, 144] width 7 height 7
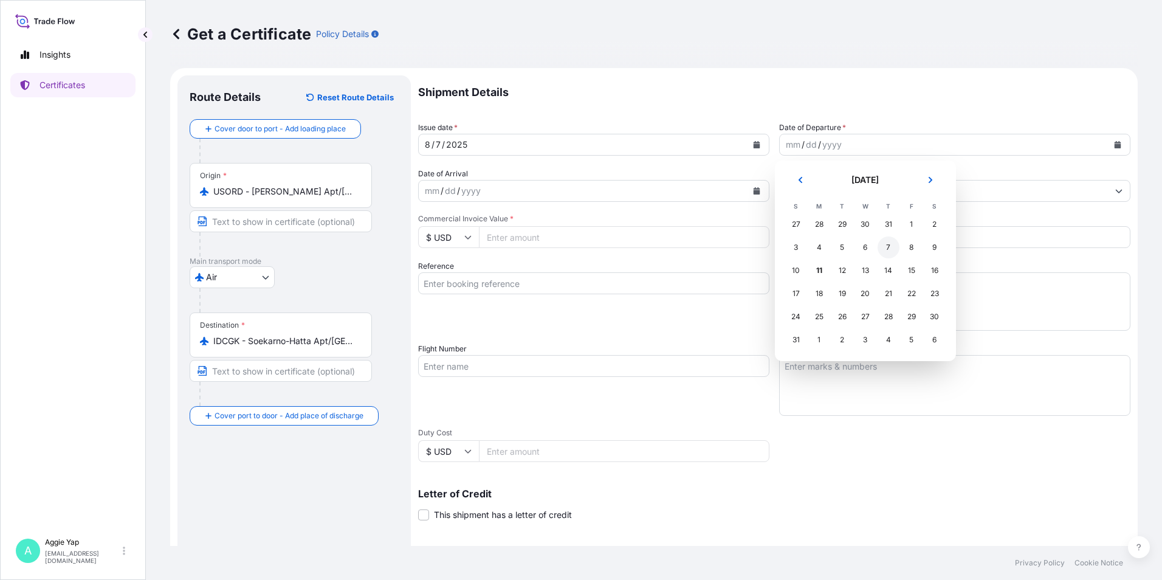
click at [888, 250] on div "7" at bounding box center [889, 247] width 22 height 22
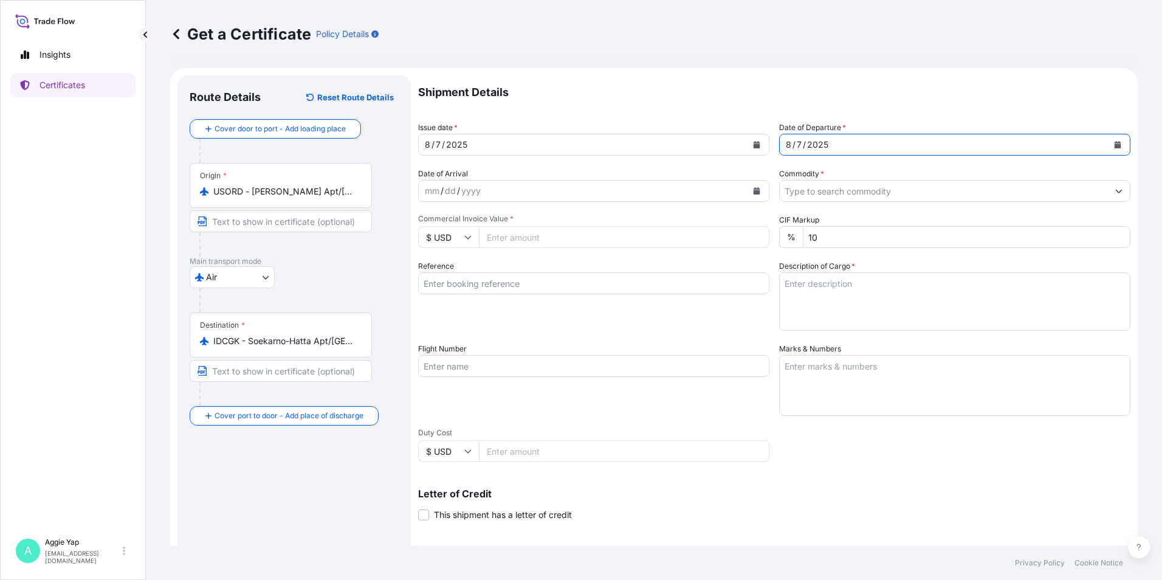
click at [816, 191] on input "Commodity *" at bounding box center [944, 191] width 328 height 22
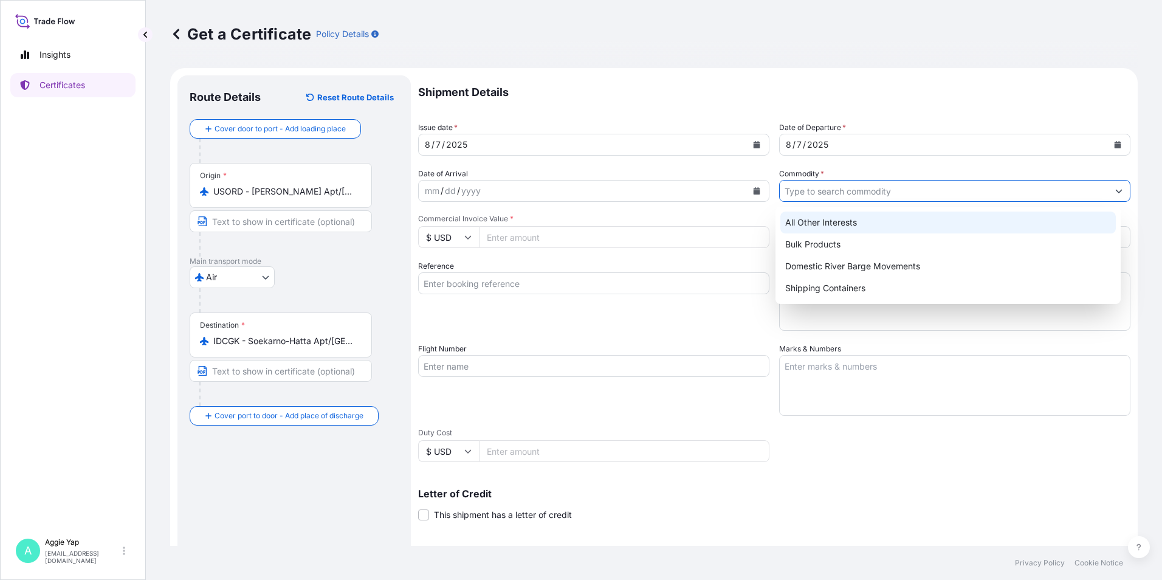
click at [823, 221] on div "All Other Interests" at bounding box center [949, 223] width 336 height 22
type input "All Other Interests"
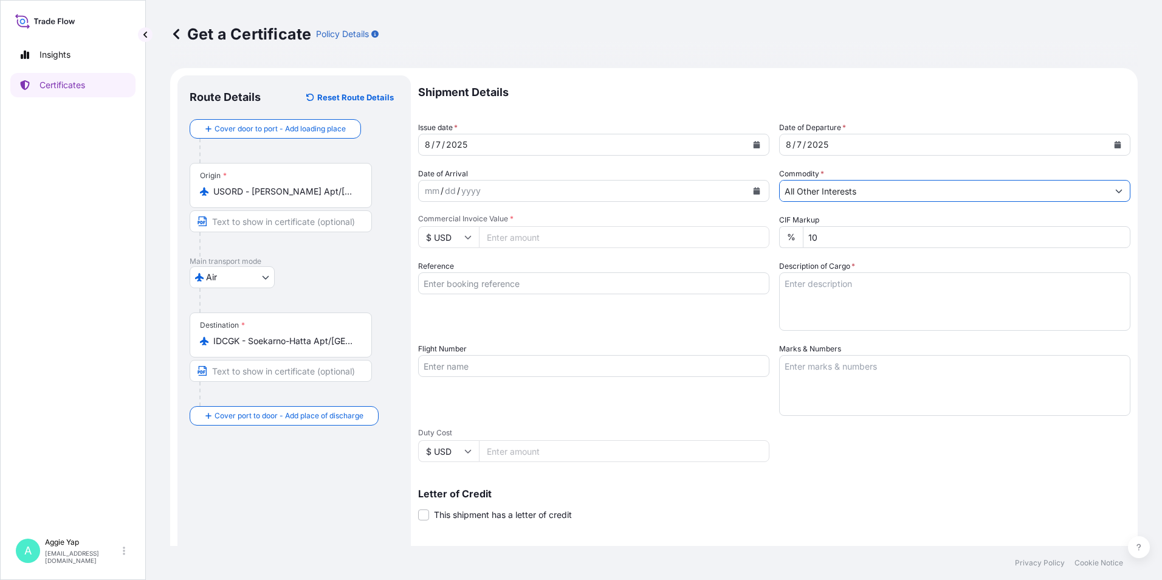
drag, startPoint x: 626, startPoint y: 233, endPoint x: 658, endPoint y: 230, distance: 31.8
click at [626, 233] on input "Commercial Invoice Value *" at bounding box center [624, 237] width 291 height 22
type input "36198"
click at [516, 257] on div "Shipment Details Issue date * 8 / 7 / 2025 Date of Departure * 8 / 7 / 2025 Dat…" at bounding box center [774, 364] width 712 height 579
click at [505, 291] on input "Reference" at bounding box center [593, 283] width 351 height 22
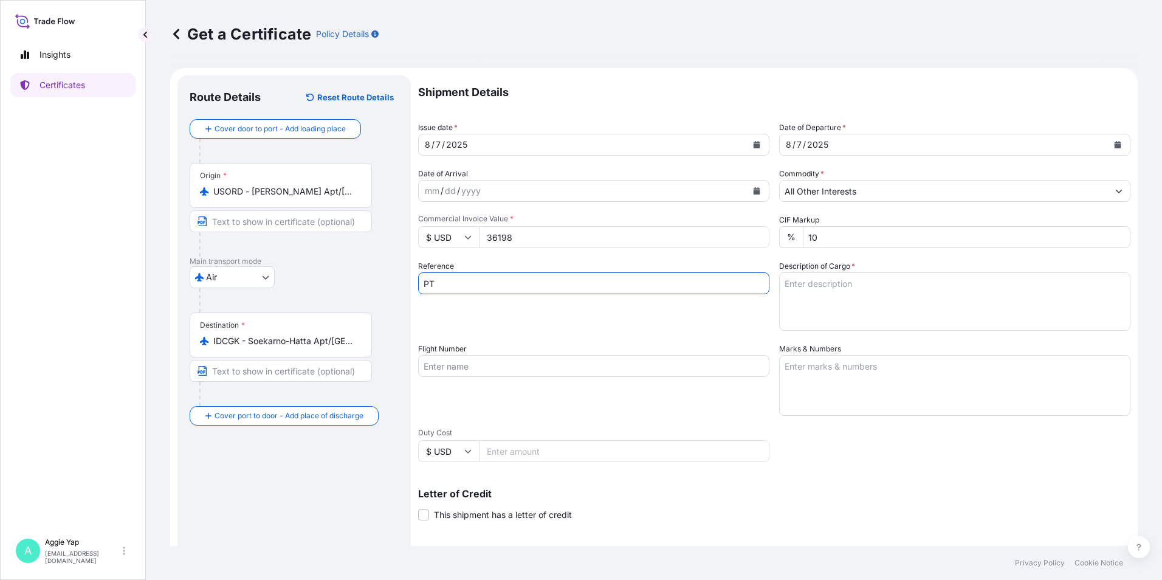
type input "PT TRITUNGGAL ARTHAMAKMUR"
click at [531, 320] on div "Reference PT TRITUNGGAL ARTHAMAKMUR" at bounding box center [593, 295] width 351 height 71
click at [497, 369] on input "Flight Number" at bounding box center [593, 366] width 351 height 22
type input "NH414"
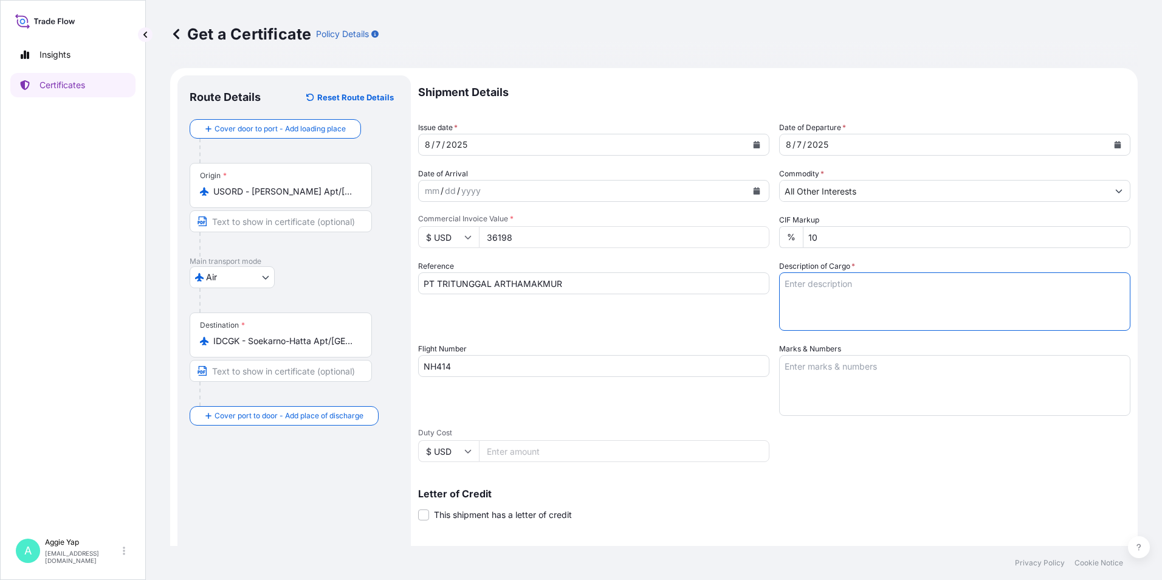
click at [842, 328] on textarea "Description of Cargo *" at bounding box center [954, 301] width 351 height 58
click at [787, 370] on textarea "Marks & Numbers" at bounding box center [954, 385] width 351 height 61
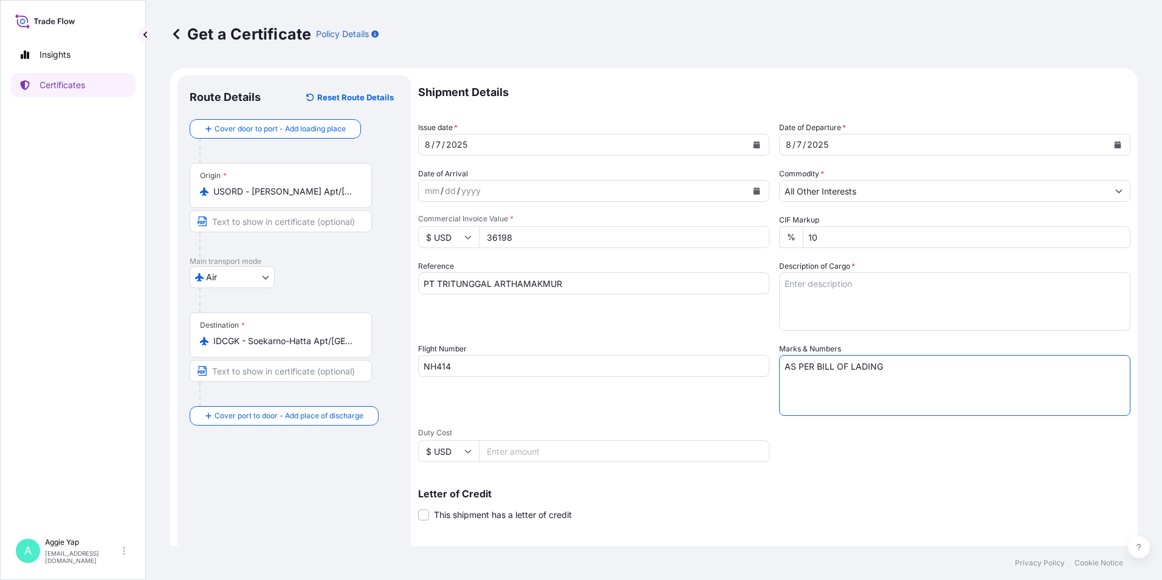
type textarea "AS PER BILL OF LADING"
click at [919, 304] on textarea "Description of Cargo *" at bounding box center [954, 301] width 351 height 58
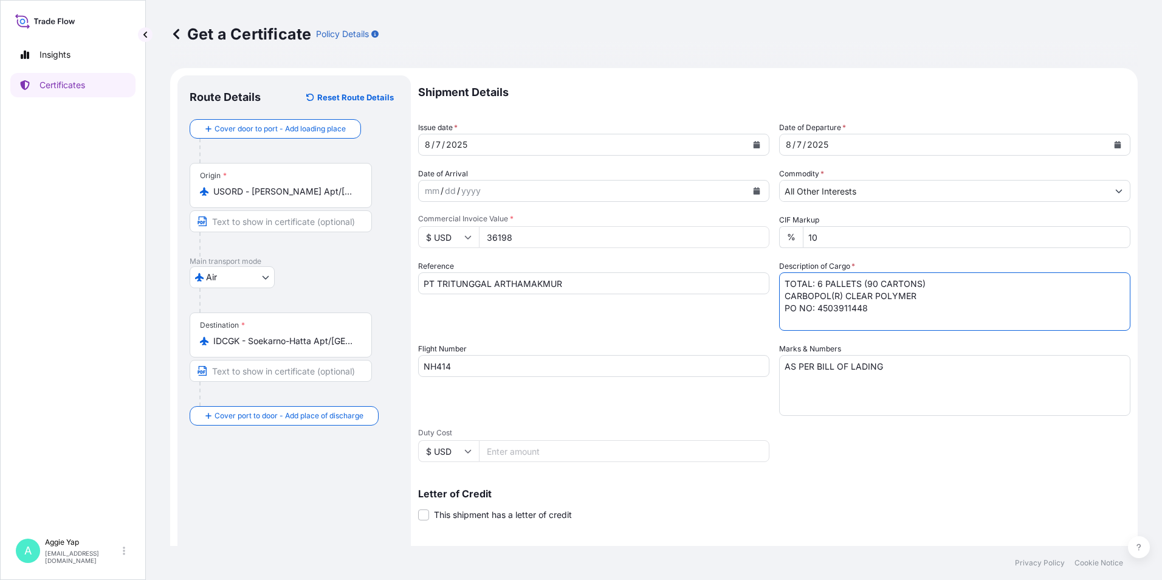
click at [659, 327] on div "Reference PT TRITUNGGAL ARTHAMAKMUR" at bounding box center [593, 295] width 351 height 71
click at [886, 312] on textarea "TOTAL: 6 PALLETS (90 CARTONS) CARBOPOL(R) CLEAR POLYMER PO NO: 4503911448" at bounding box center [954, 301] width 351 height 58
type textarea "TOTAL: 6 PALLETS (90 CARTONS) CARBOPOL(R) CLEAR POLYMER PO NO: 398/25"
click at [671, 312] on div "Reference PT TRITUNGGAL ARTHAMAKMUR" at bounding box center [593, 295] width 351 height 71
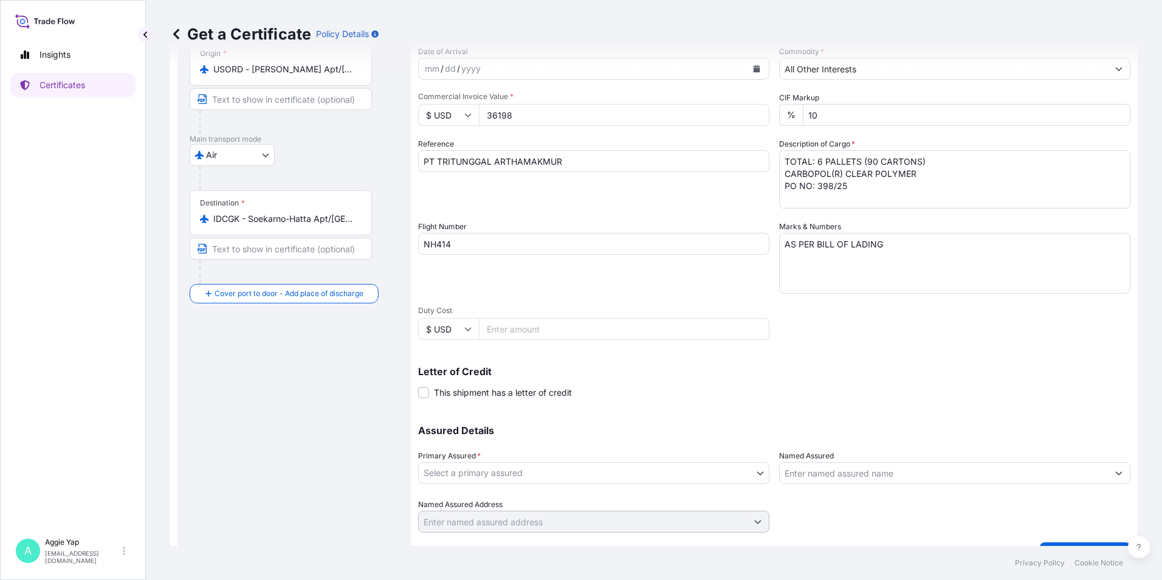
scroll to position [150, 0]
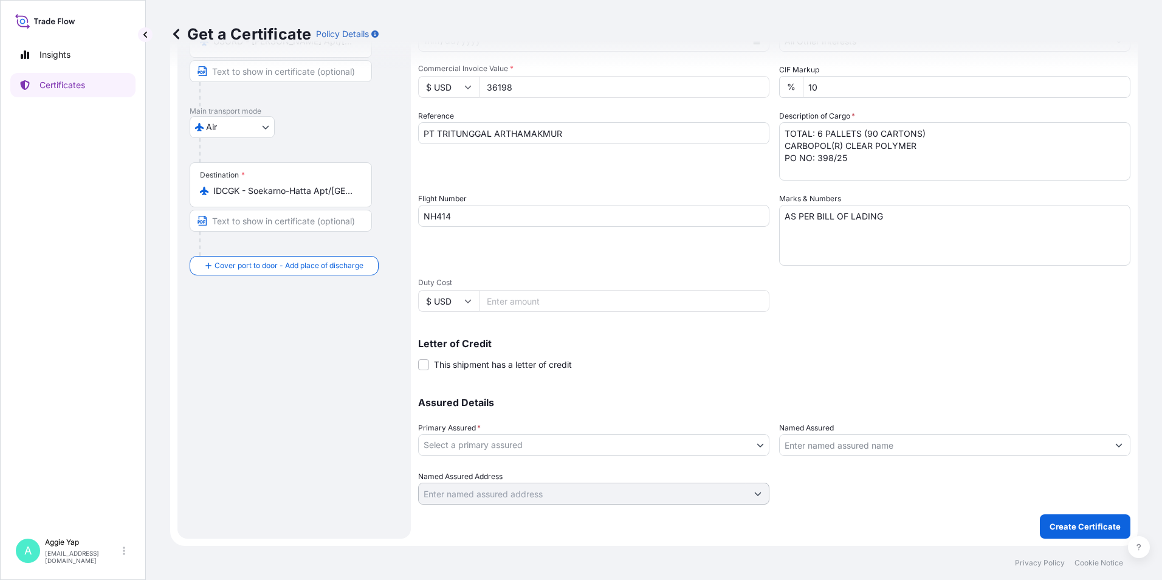
click at [534, 446] on body "Insights Certificates A Aggie Yap sg.lubrizolbdp@bdpint.com Get a Certificate P…" at bounding box center [581, 290] width 1162 height 580
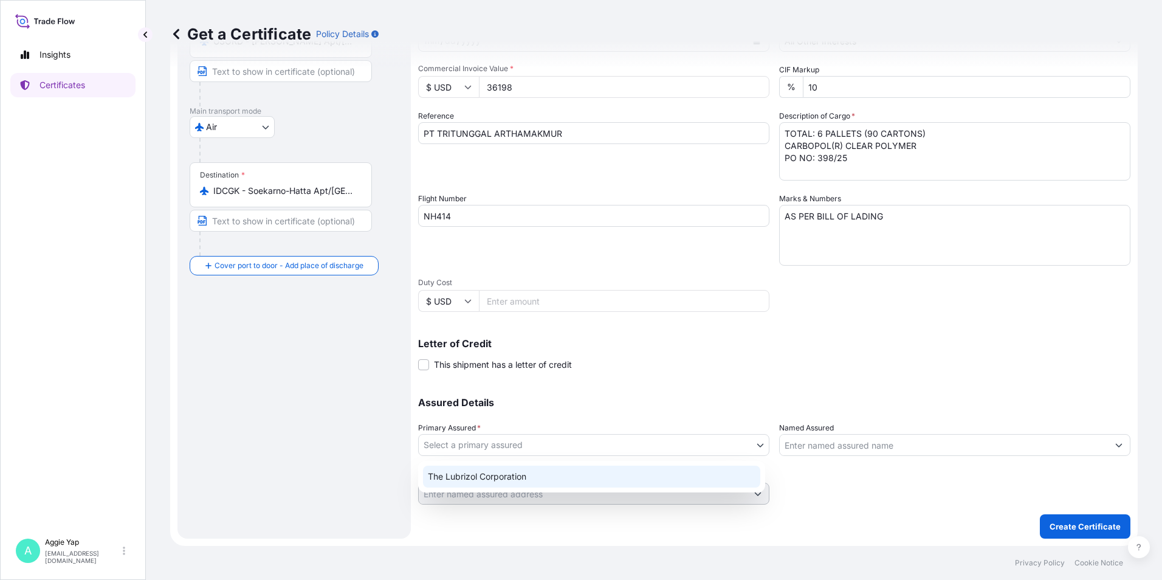
click at [482, 469] on div "The Lubrizol Corporation" at bounding box center [591, 477] width 337 height 22
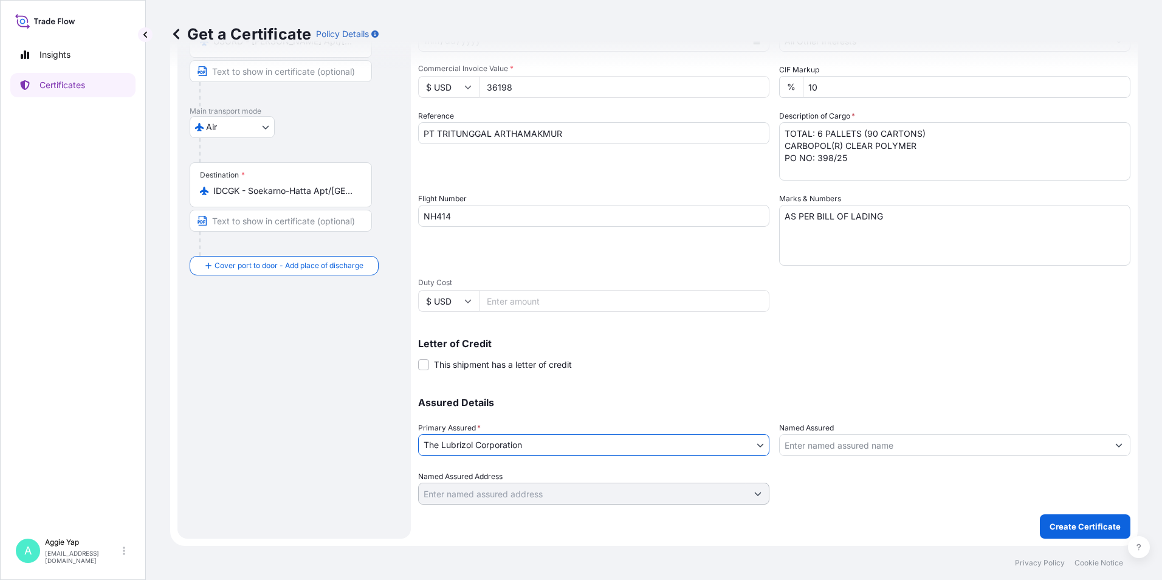
click at [813, 436] on input "Named Assured" at bounding box center [944, 445] width 328 height 22
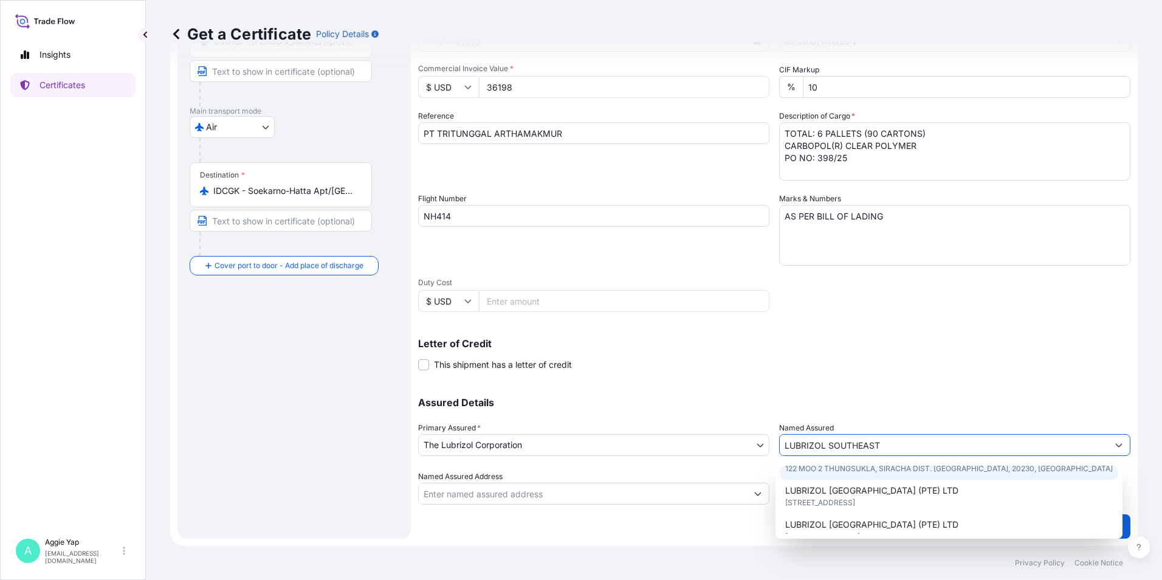
scroll to position [61, 0]
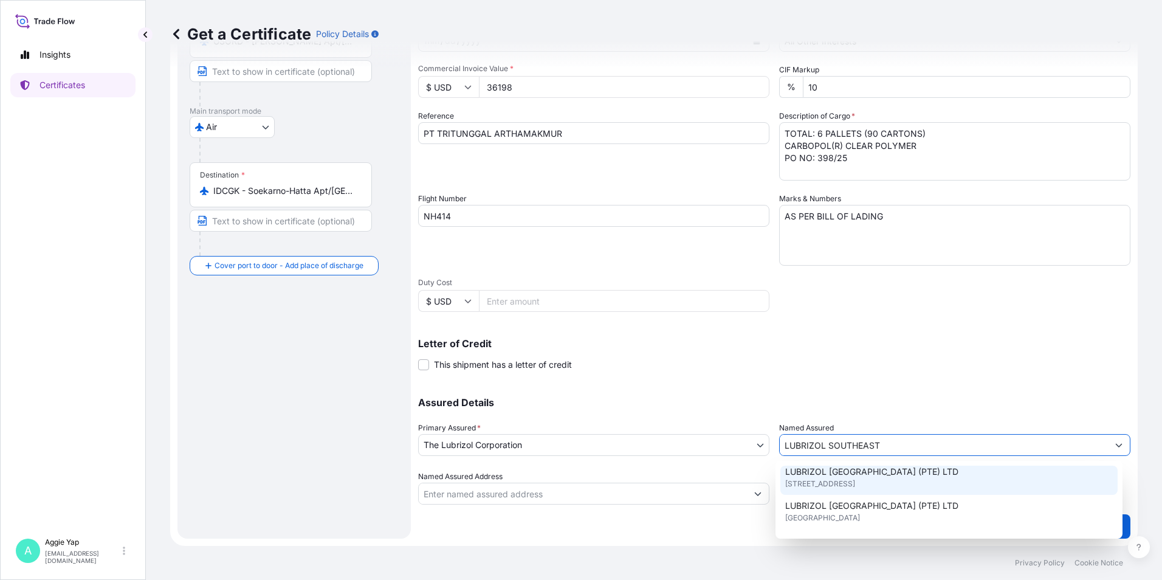
click at [855, 480] on span "44 TANJONG PENJURU, SINGAPORE 609032, SINGAPORE" at bounding box center [820, 484] width 70 height 12
type input "LUBRIZOL SOUTHEAST ASIA (PTE) LTD"
type input "44 TANJONG PENJURU, SINGAPORE 609032"
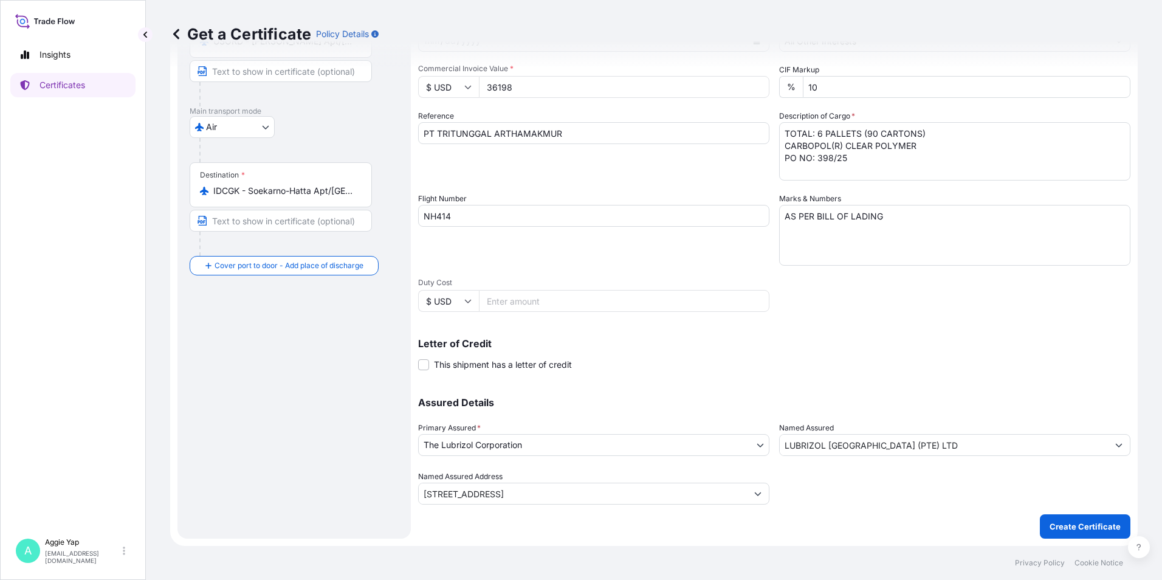
click at [891, 378] on div "Shipment Details Issue date * 8 / 7 / 2025 Date of Departure * 8 / 7 / 2025 Dat…" at bounding box center [774, 214] width 712 height 579
click at [1058, 528] on p "Create Certificate" at bounding box center [1085, 526] width 71 height 12
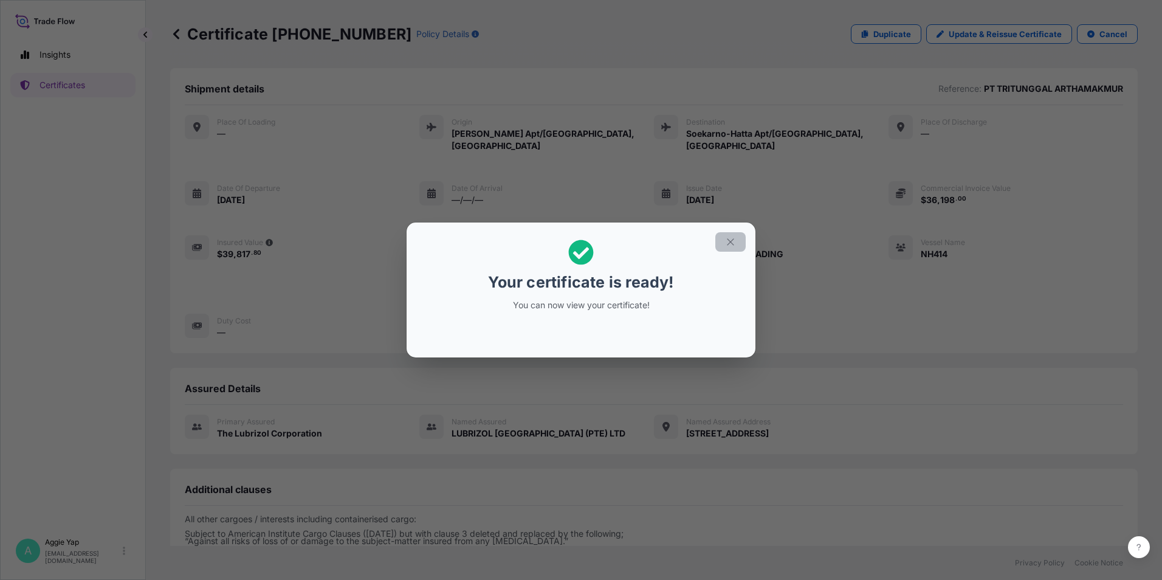
click at [720, 241] on button "button" at bounding box center [731, 241] width 30 height 19
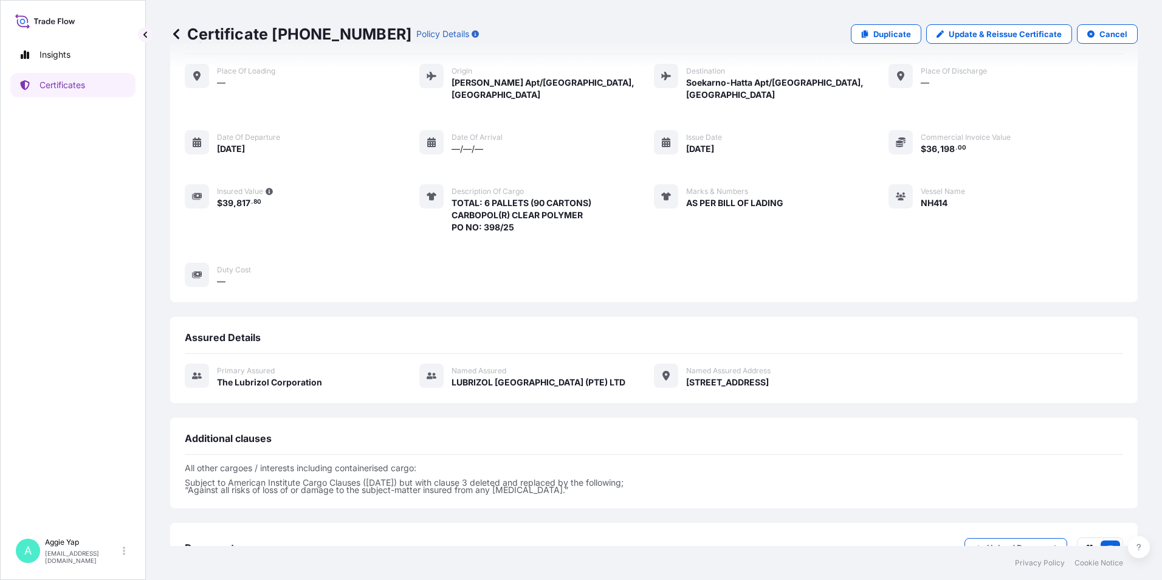
scroll to position [129, 0]
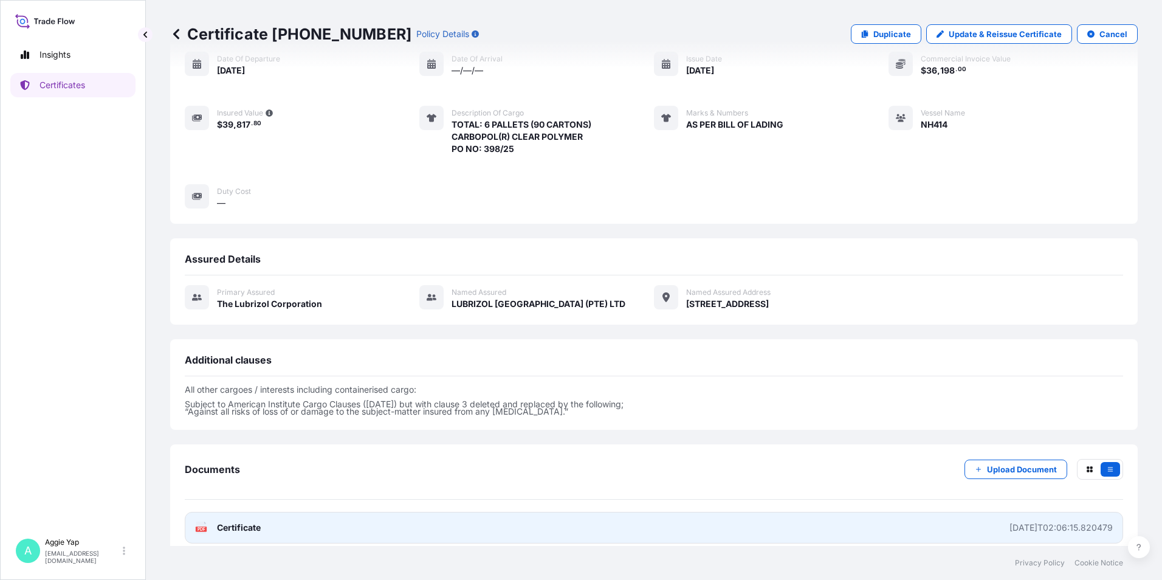
click at [427, 520] on link "PDF Certificate 2025-08-11T02:06:15.820479" at bounding box center [654, 528] width 939 height 32
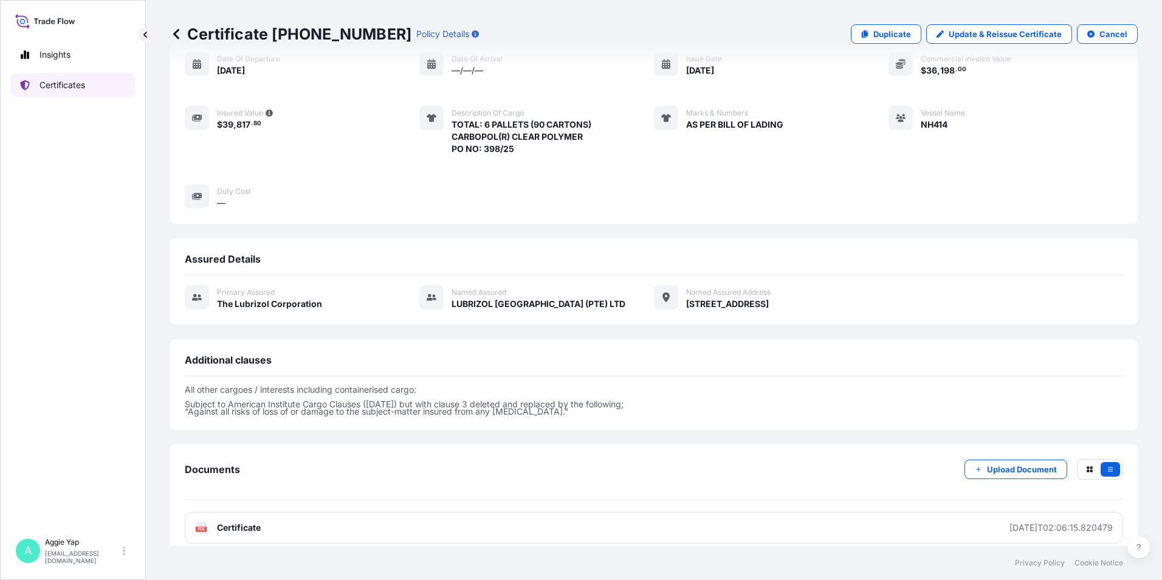
click at [67, 94] on link "Certificates" at bounding box center [72, 85] width 125 height 24
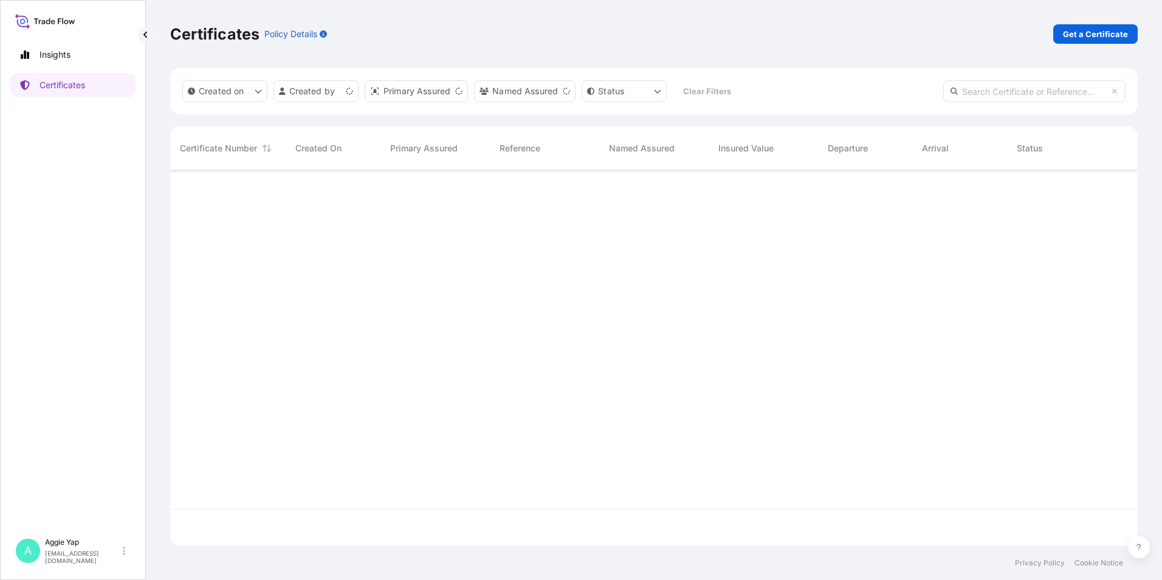
scroll to position [373, 959]
click at [1092, 34] on p "Get a Certificate" at bounding box center [1095, 34] width 65 height 12
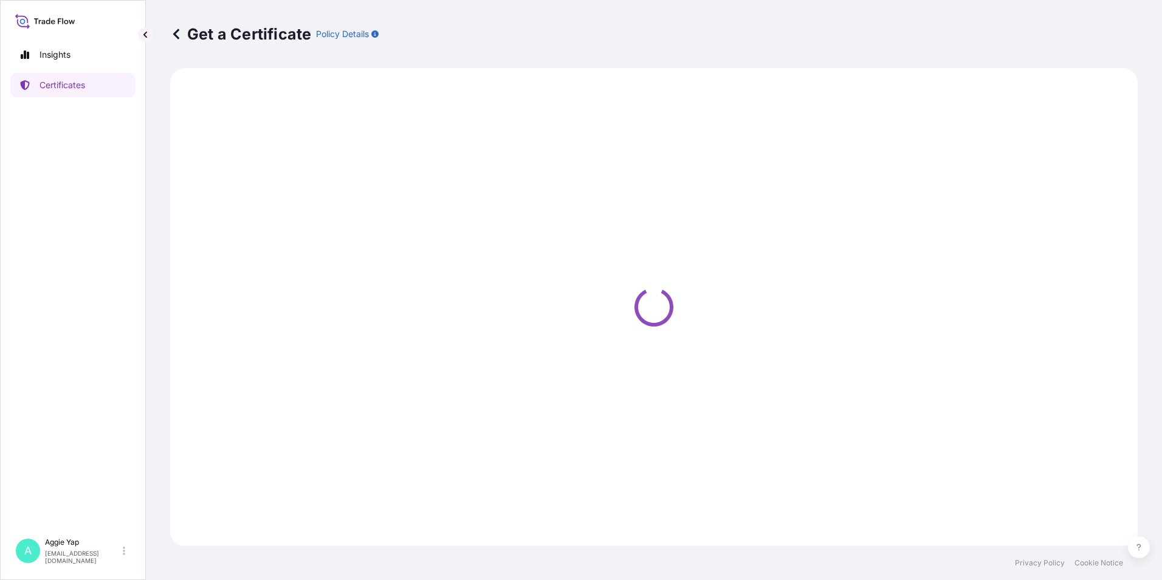
select select "Barge"
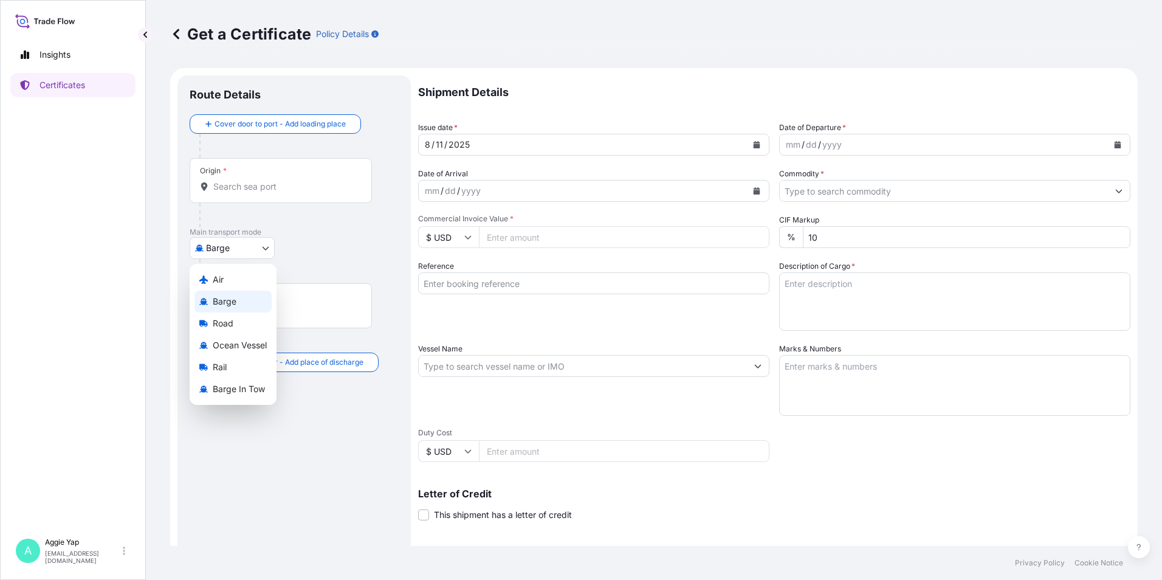
click at [247, 252] on body "Insights Certificates A Aggie Yap sg.lubrizolbdp@bdpint.com Get a Certificate P…" at bounding box center [581, 290] width 1162 height 580
click at [238, 348] on span "Ocean Vessel" at bounding box center [240, 345] width 54 height 12
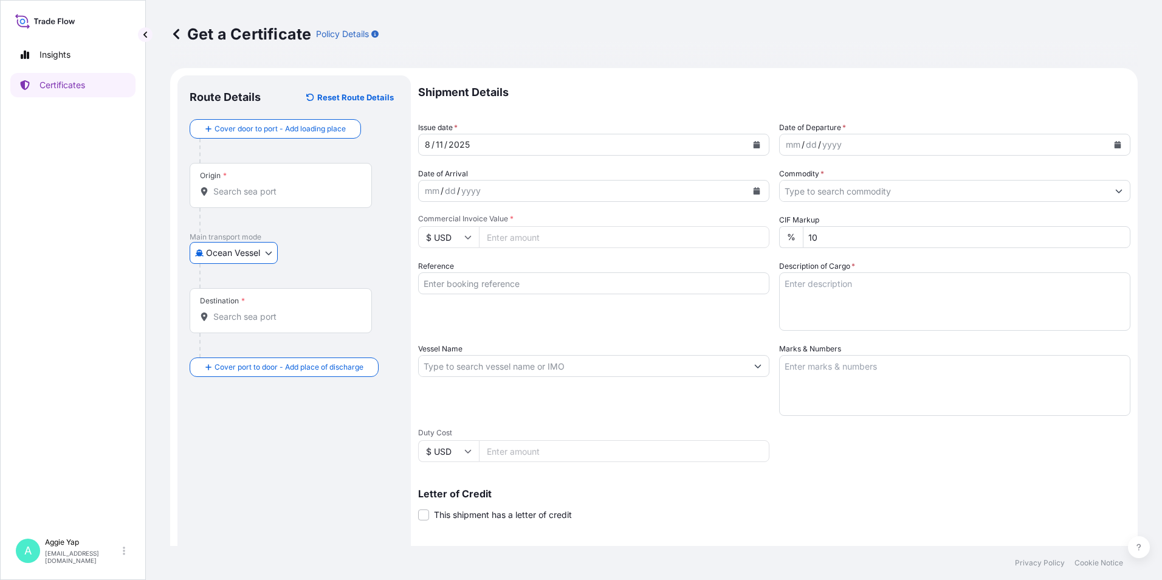
click at [247, 207] on div "Origin *" at bounding box center [281, 185] width 182 height 45
click at [247, 198] on input "Origin *" at bounding box center [284, 191] width 143 height 12
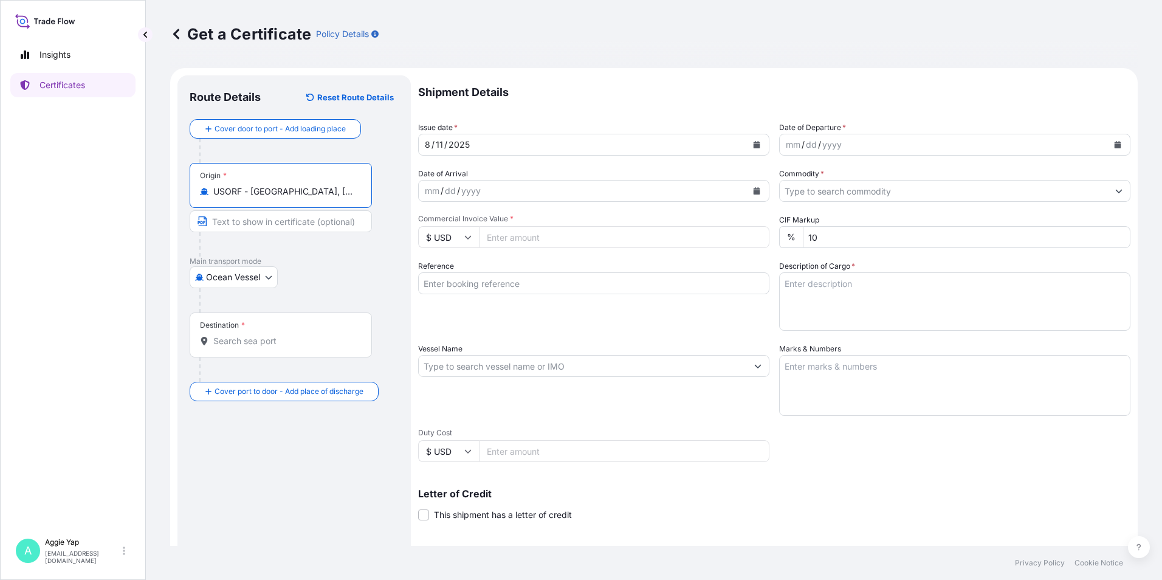
type input "USORF - Norfolk, United States"
click at [255, 345] on input "Destination *" at bounding box center [284, 341] width 143 height 12
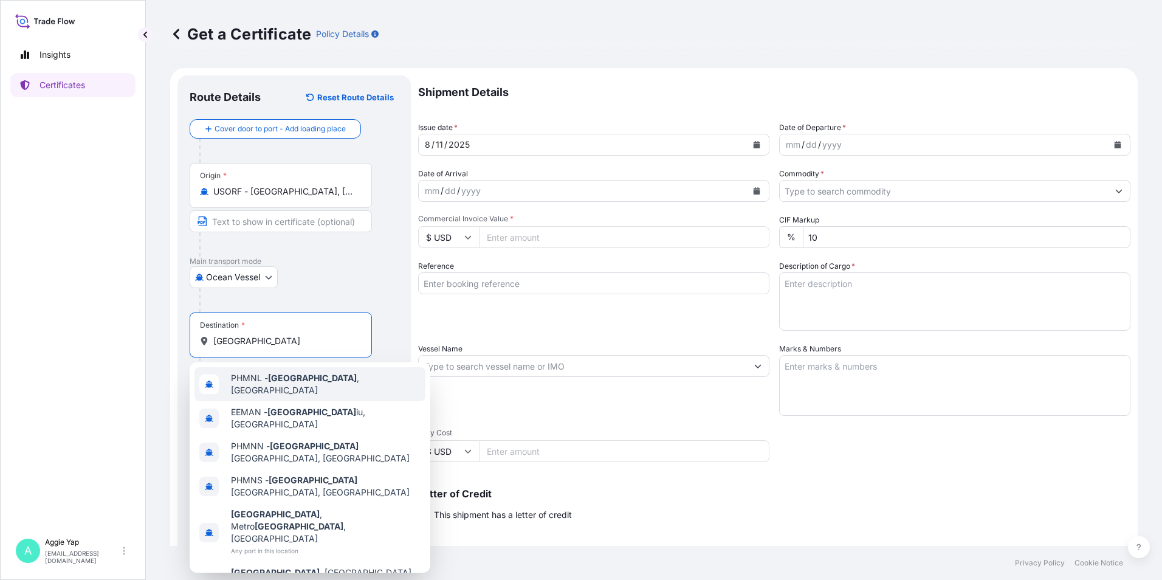
click at [283, 388] on div "PHMNL - Manila , Philippines" at bounding box center [310, 384] width 231 height 34
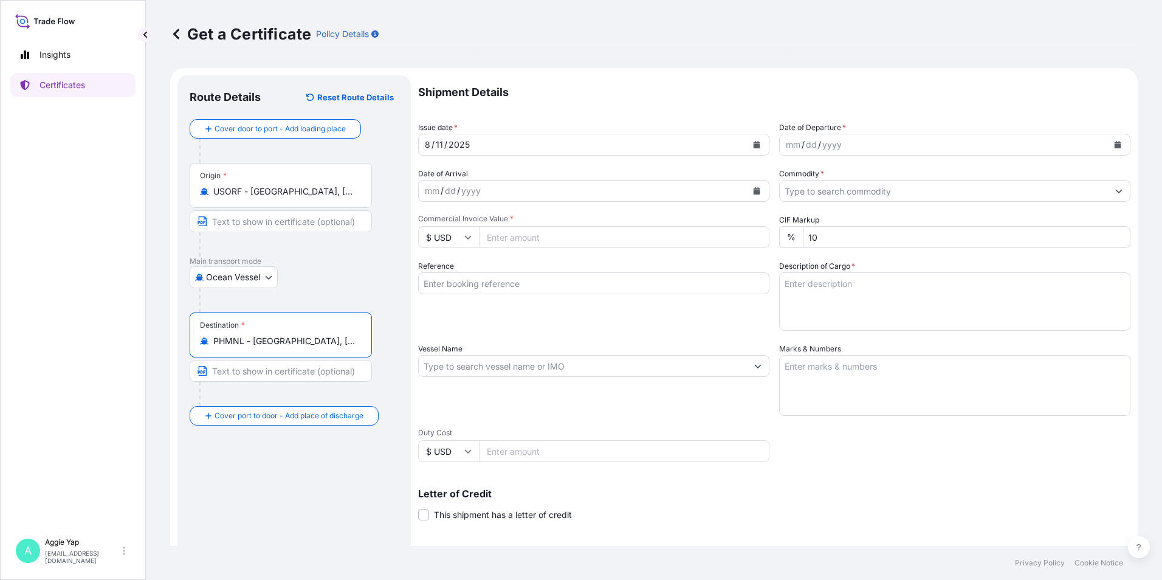
type input "PHMNL - Manila, Philippines"
click at [752, 151] on button "Calendar" at bounding box center [756, 144] width 19 height 19
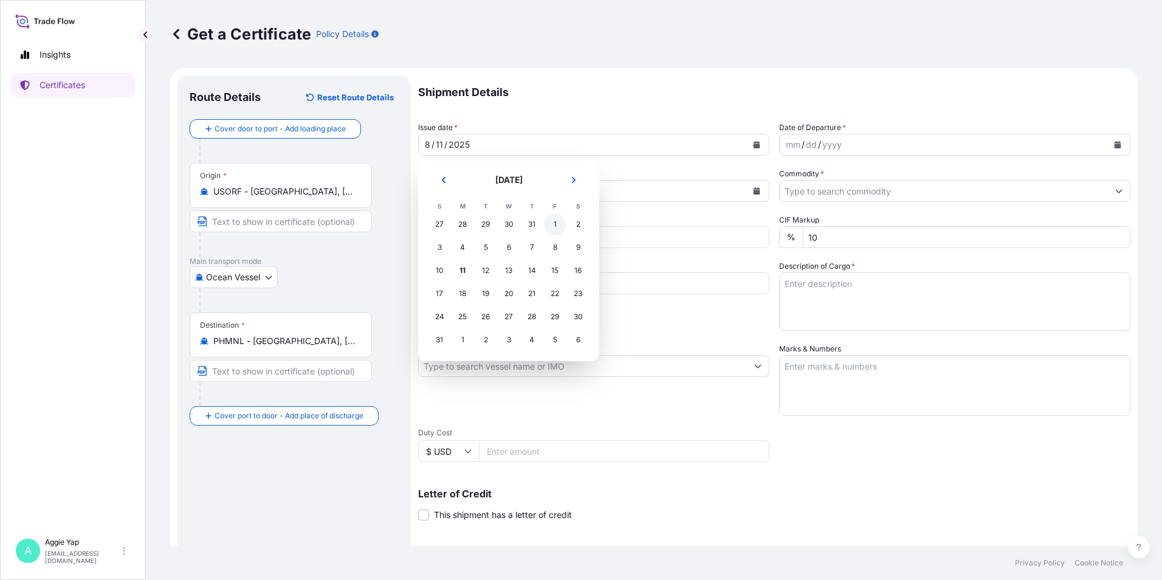
click at [564, 222] on div "1" at bounding box center [555, 224] width 22 height 22
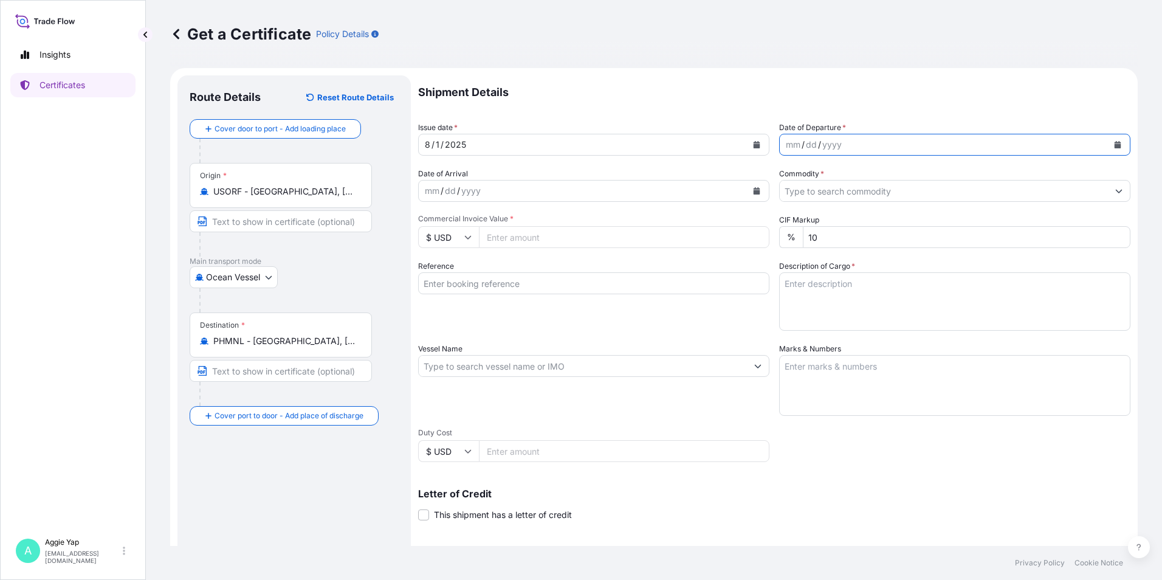
click at [1114, 143] on icon "Calendar" at bounding box center [1117, 144] width 7 height 7
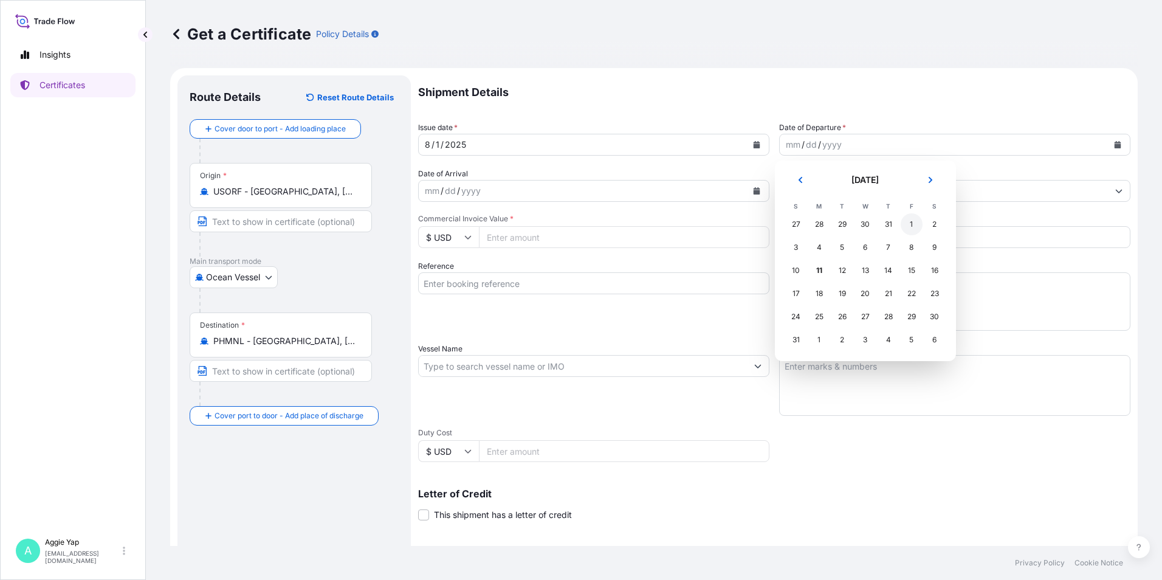
click at [911, 227] on div "1" at bounding box center [912, 224] width 22 height 22
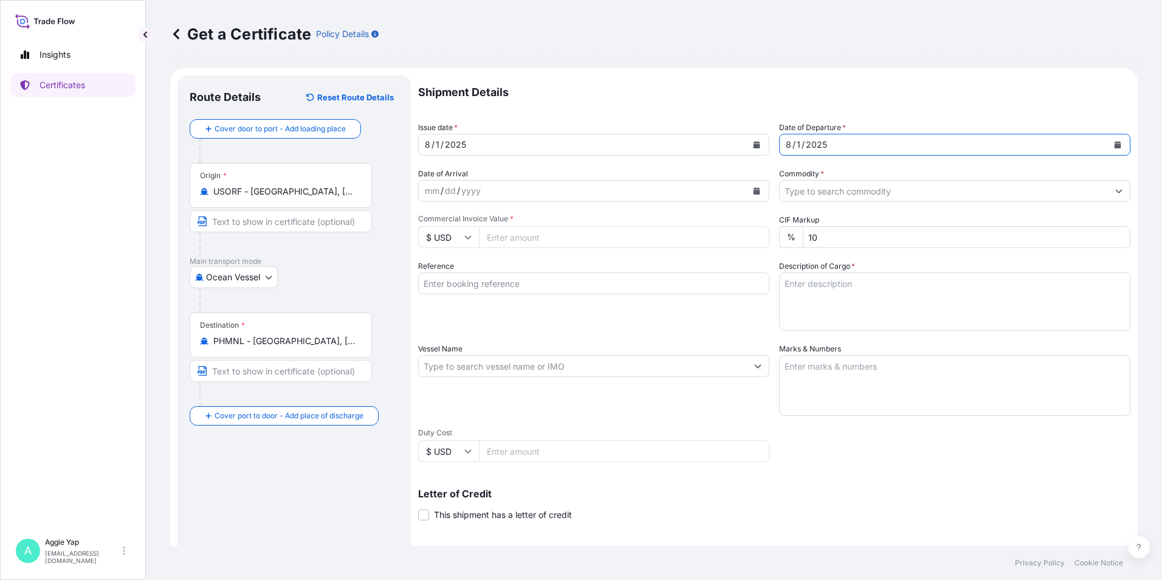
click at [844, 184] on input "Commodity *" at bounding box center [944, 191] width 328 height 22
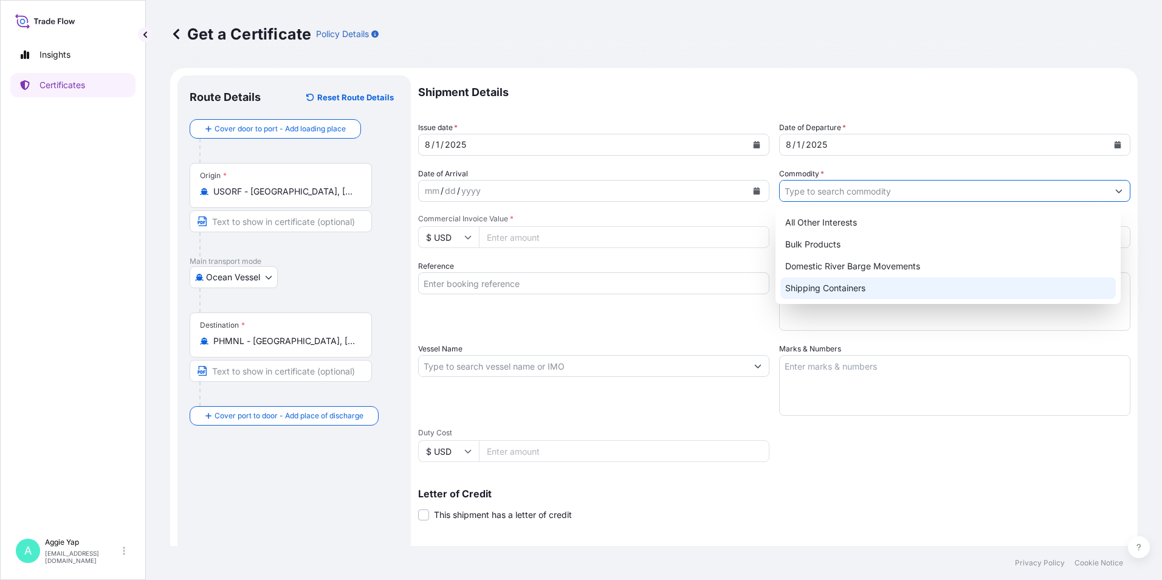
click at [808, 288] on div "Shipping Containers" at bounding box center [949, 288] width 336 height 22
type input "Shipping Containers"
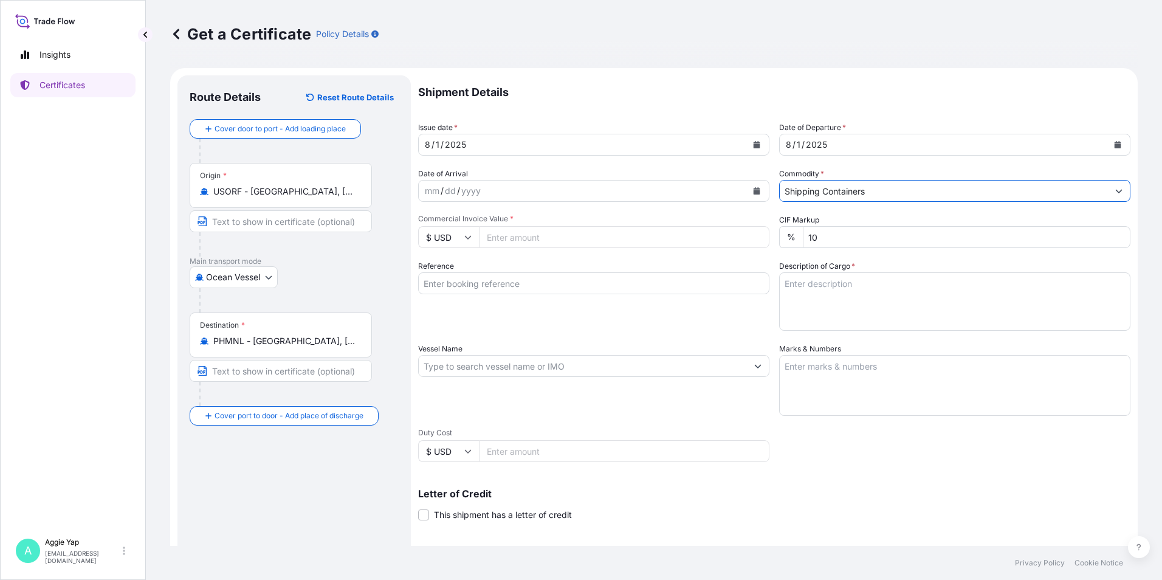
drag, startPoint x: 557, startPoint y: 235, endPoint x: 634, endPoint y: 241, distance: 76.8
click at [558, 235] on input "Commercial Invoice Value *" at bounding box center [624, 237] width 291 height 22
type input "85700"
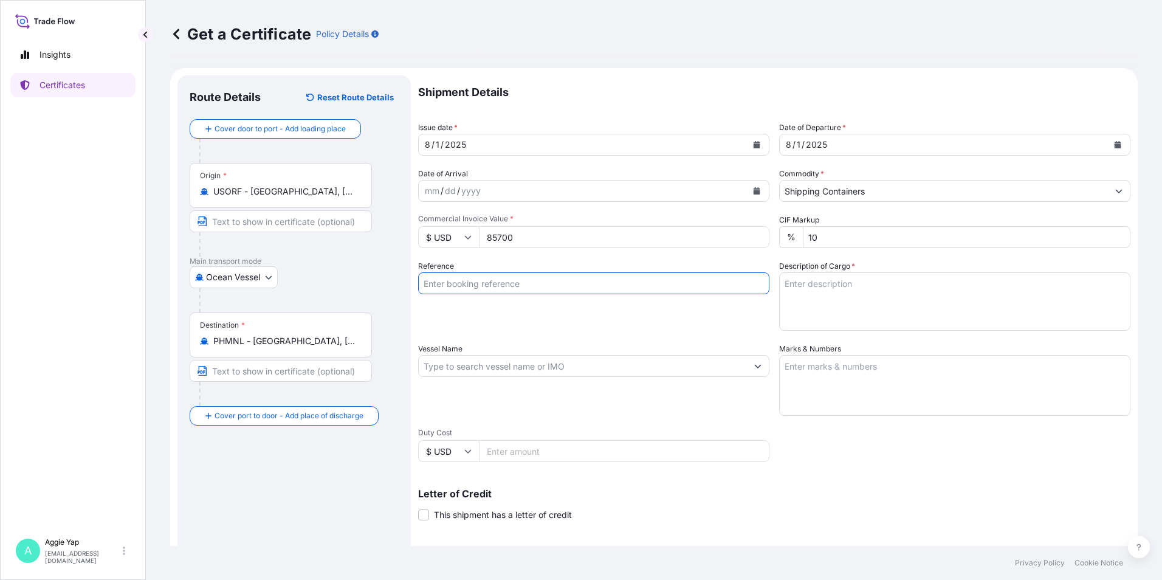
drag, startPoint x: 525, startPoint y: 286, endPoint x: 526, endPoint y: 278, distance: 8.0
click at [525, 286] on input "Reference" at bounding box center [593, 283] width 351 height 22
type input "CHEMICO PHILIPPINES INC"
click at [501, 368] on input "Vessel Name" at bounding box center [583, 366] width 328 height 22
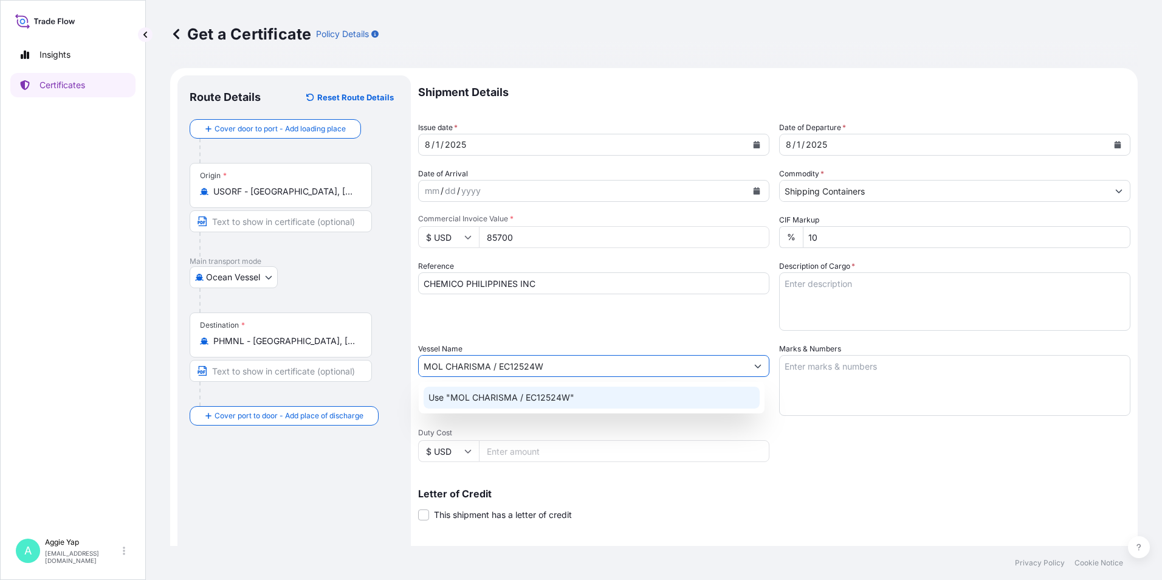
click at [570, 399] on p "Use "MOL CHARISMA / EC12524W"" at bounding box center [502, 397] width 146 height 12
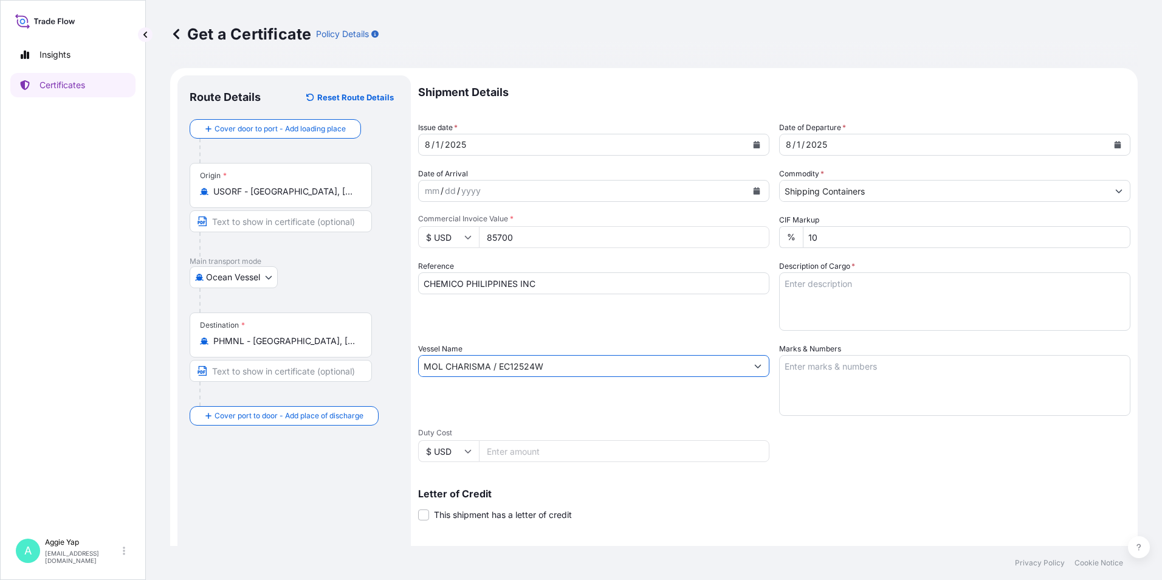
type input "MOL CHARISMA / EC12524W"
drag, startPoint x: 850, startPoint y: 391, endPoint x: 872, endPoint y: 393, distance: 21.3
click at [851, 391] on textarea "Marks & Numbers" at bounding box center [954, 385] width 351 height 61
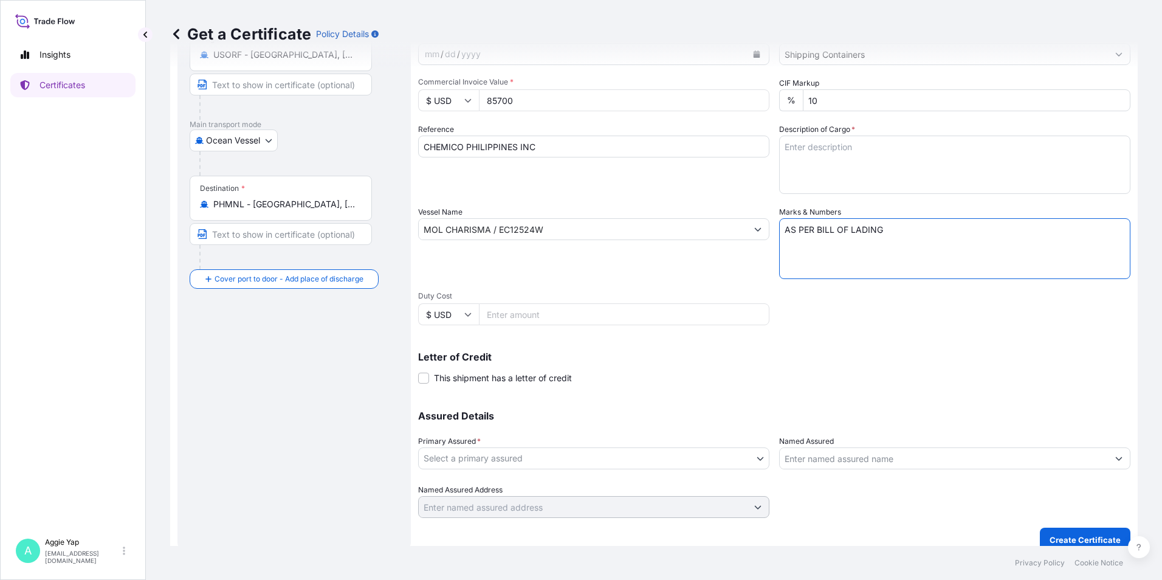
scroll to position [150, 0]
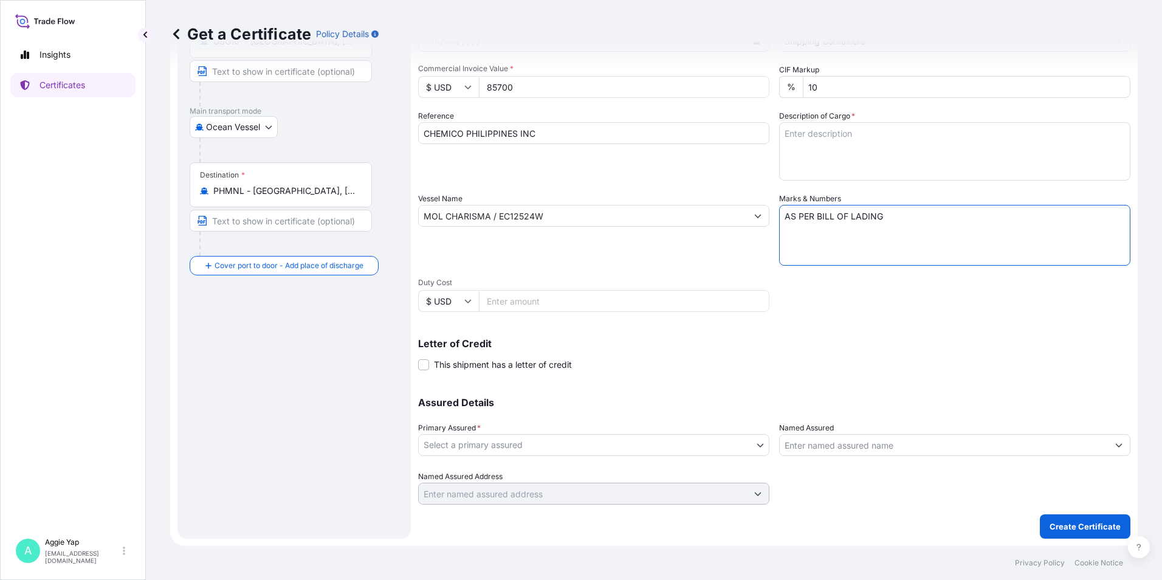
type textarea "AS PER BILL OF LADING"
click at [658, 450] on body "Insights Certificates A Aggie Yap sg.lubrizolbdp@bdpint.com Get a Certificate P…" at bounding box center [581, 290] width 1162 height 580
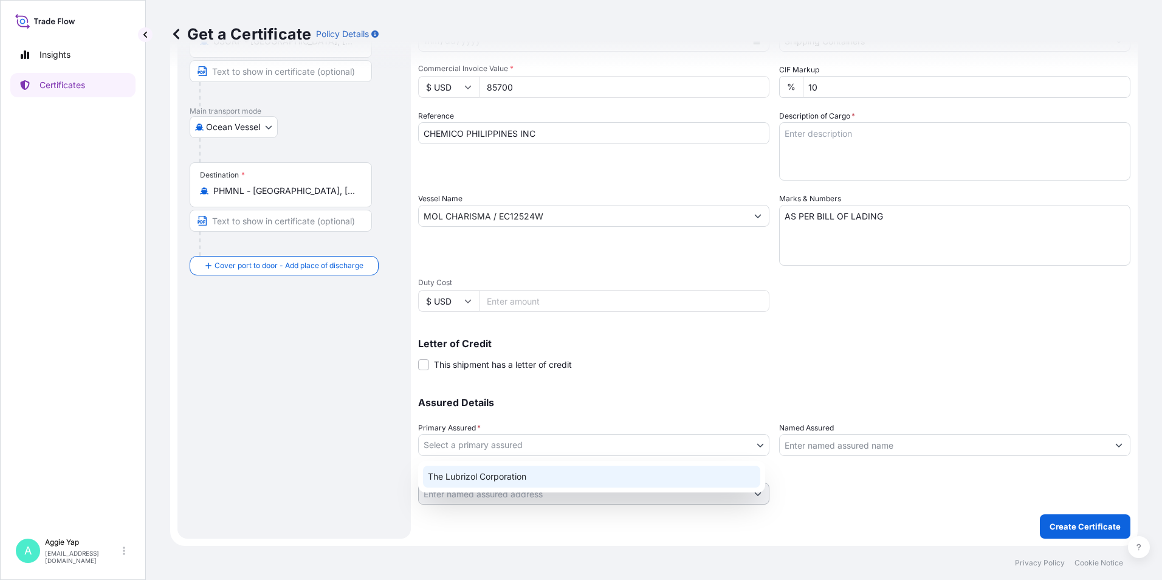
click at [507, 481] on div "The Lubrizol Corporation" at bounding box center [591, 477] width 337 height 22
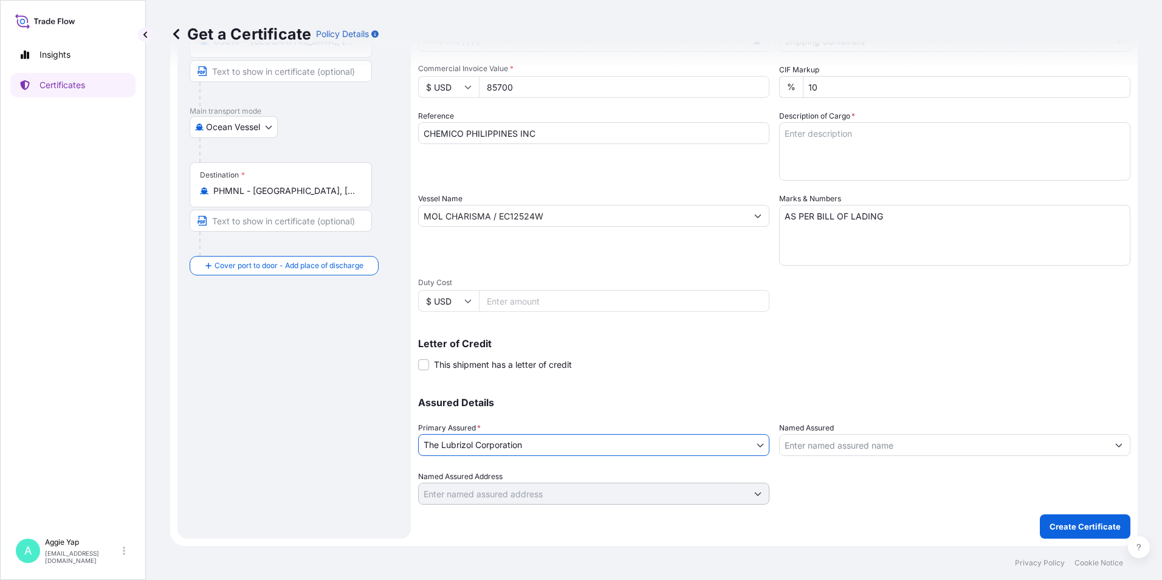
drag, startPoint x: 826, startPoint y: 450, endPoint x: 880, endPoint y: 458, distance: 54.6
click at [829, 450] on input "Named Assured" at bounding box center [944, 445] width 328 height 22
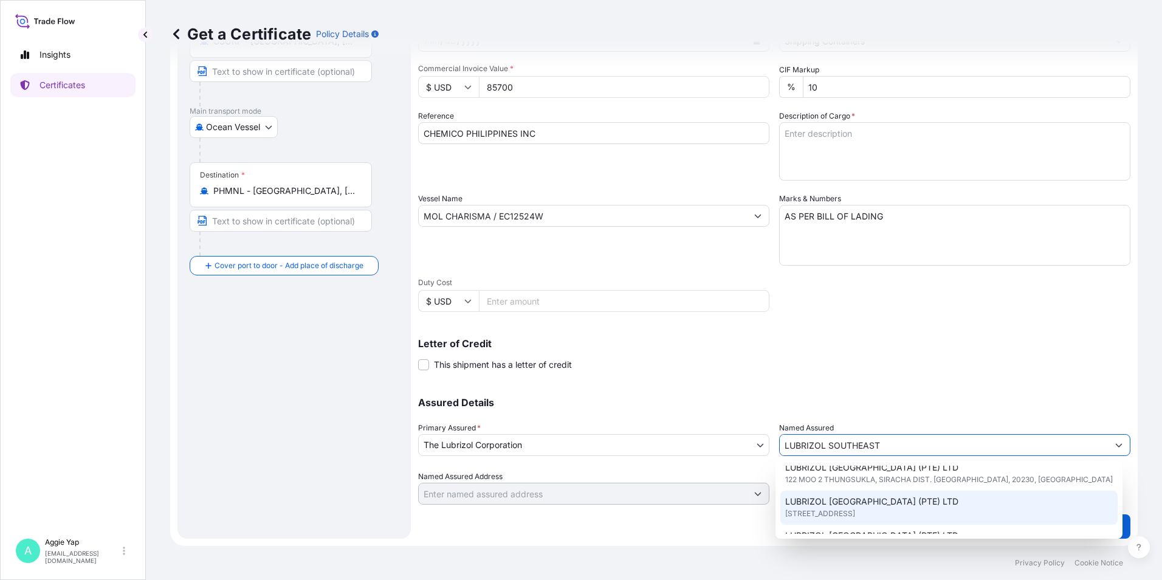
scroll to position [61, 0]
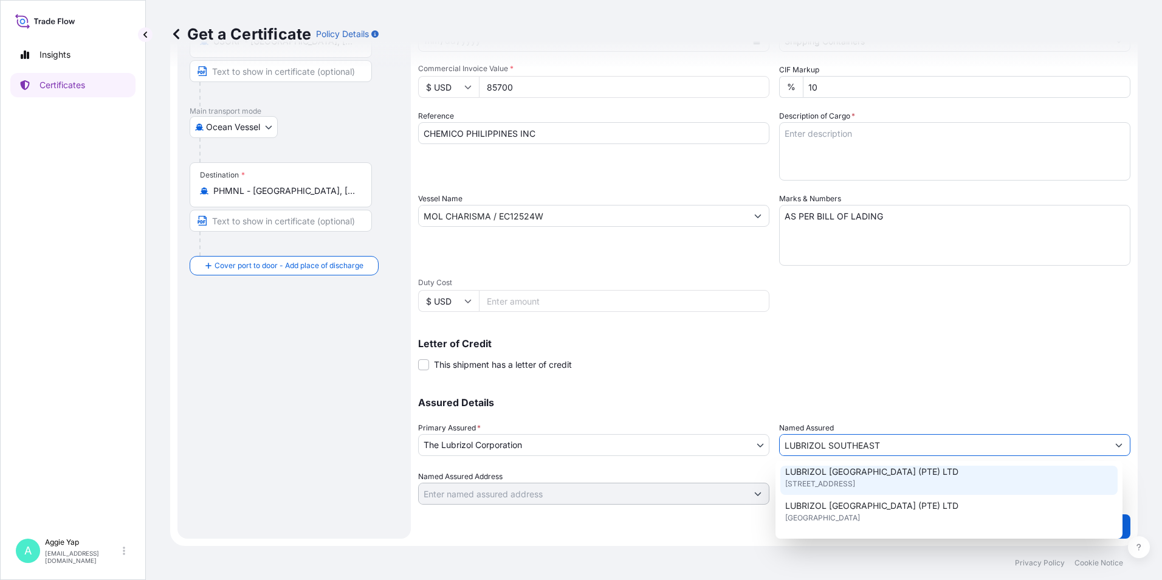
click at [872, 475] on span "LUBRIZOL SOUTHEAST ASIA (PTE) LTD" at bounding box center [871, 472] width 173 height 12
type input "LUBRIZOL SOUTHEAST ASIA (PTE) LTD"
type input "44 TANJONG PENJURU, SINGAPORE 609032"
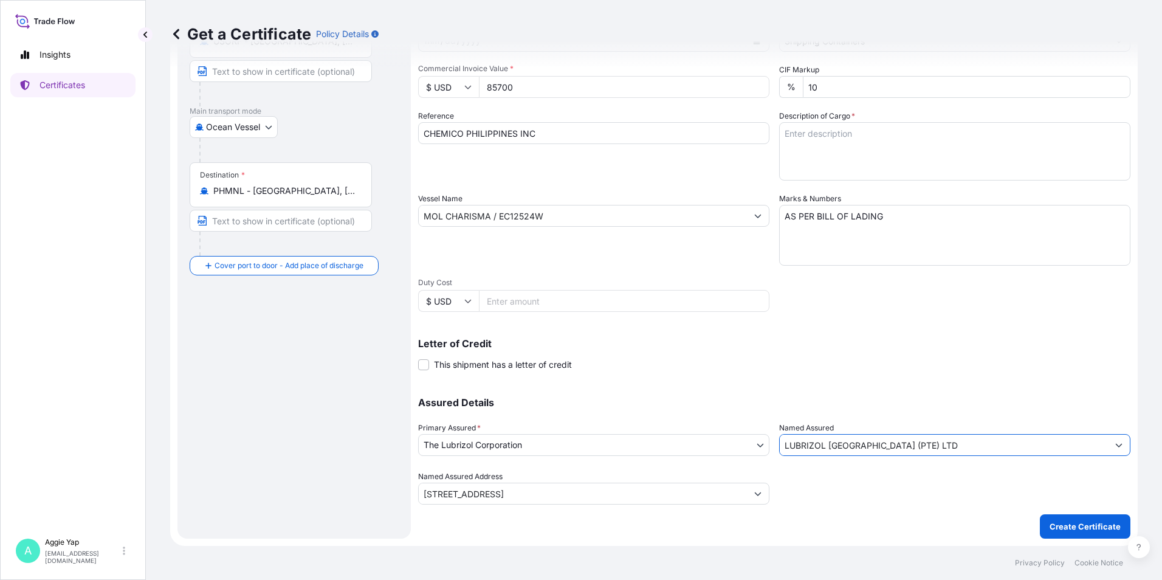
type input "LUBRIZOL SOUTHEAST ASIA (PTE) LTD"
click at [857, 374] on div "Shipment Details Issue date * 8 / 1 / 2025 Date of Departure * 8 / 1 / 2025 Dat…" at bounding box center [774, 214] width 712 height 579
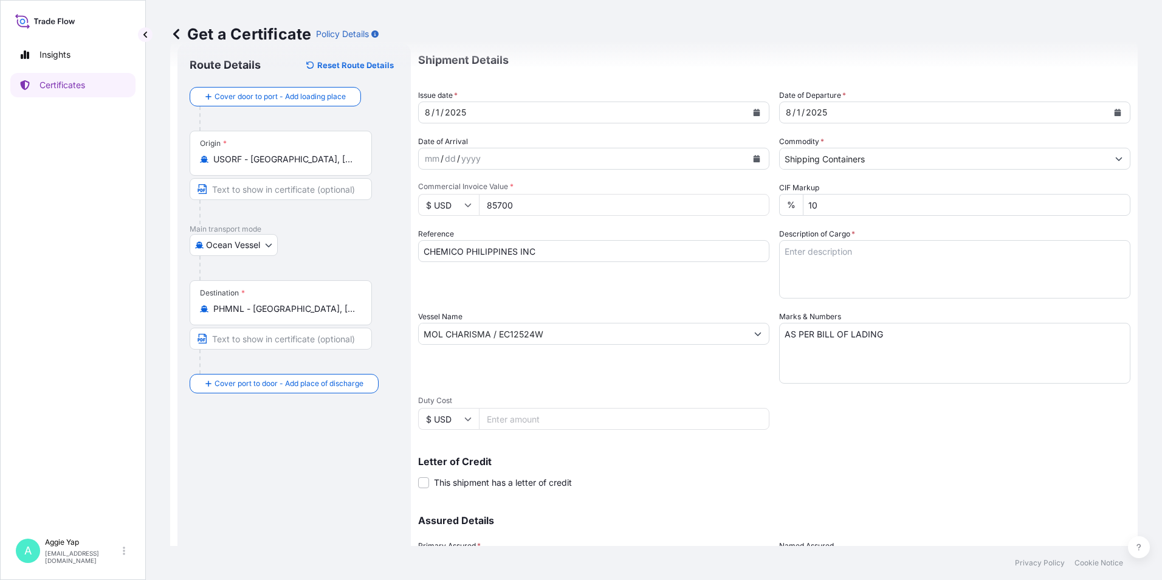
scroll to position [29, 0]
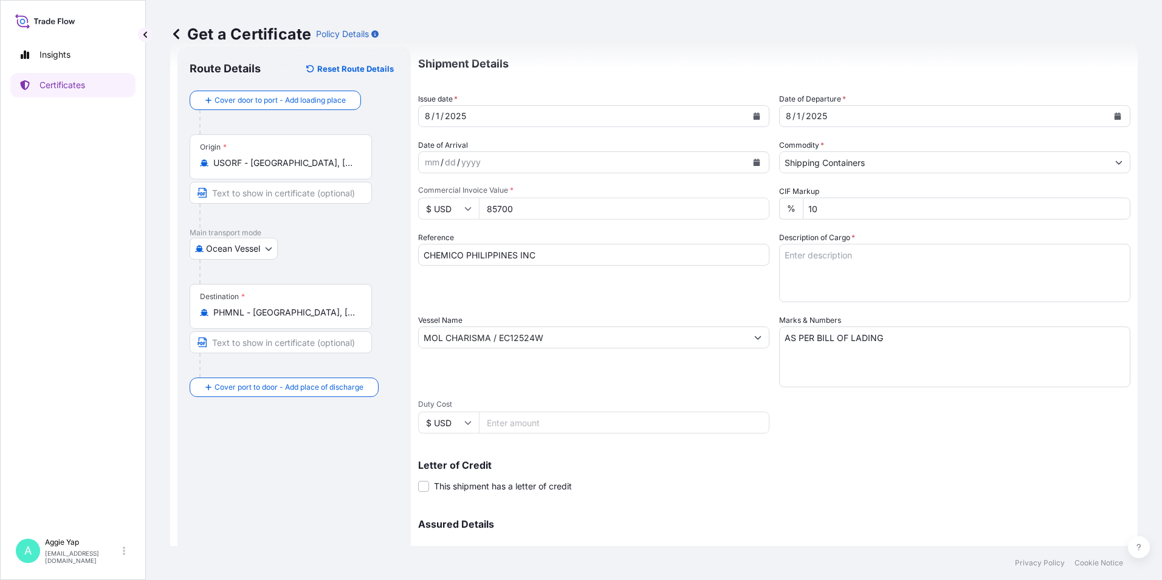
click at [840, 232] on label "Description of Cargo *" at bounding box center [817, 238] width 76 height 12
click at [840, 244] on textarea "Description of Cargo *" at bounding box center [954, 273] width 351 height 58
click at [839, 256] on textarea "Description of Cargo *" at bounding box center [954, 273] width 351 height 58
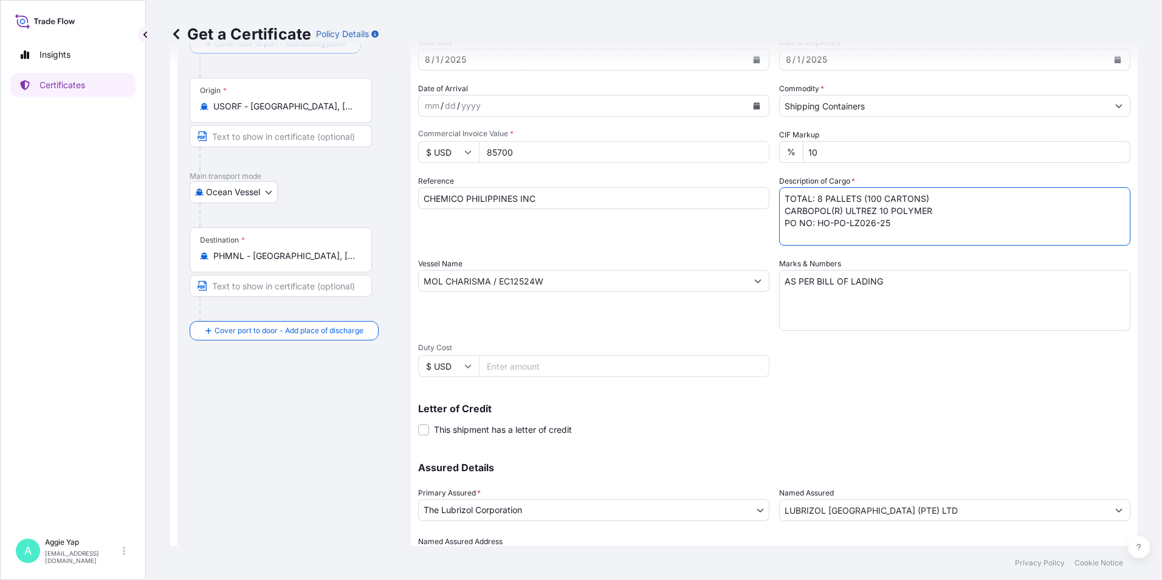
scroll to position [150, 0]
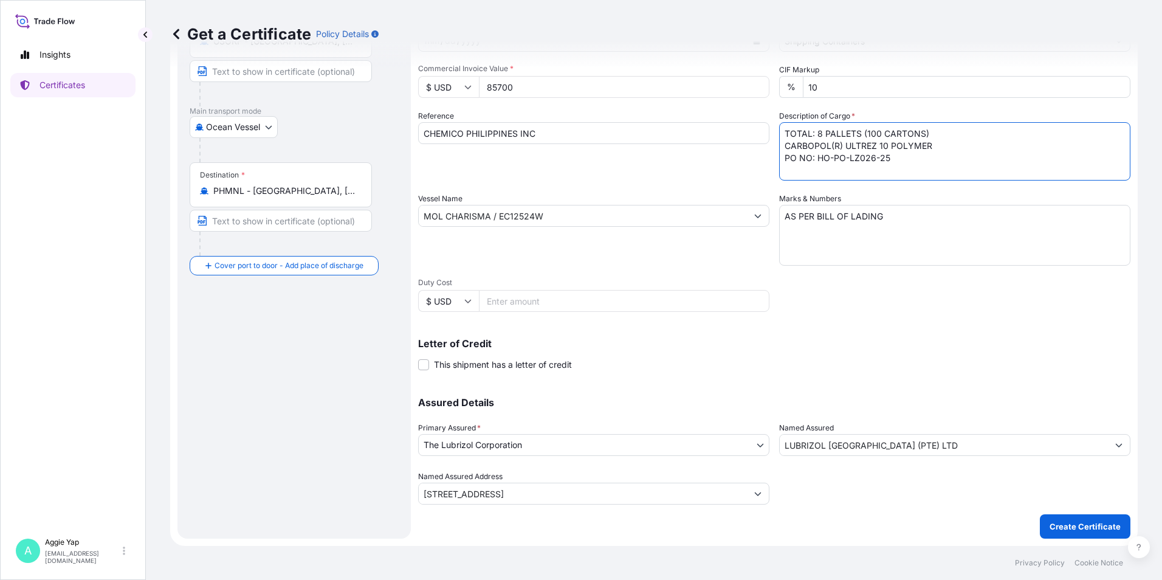
type textarea "TOTAL: 8 PALLETS (100 CARTONS) CARBOPOL(R) ULTREZ 10 POLYMER PO NO: HO-PO-LZ026…"
click at [844, 331] on div "Letter of Credit This shipment has a letter of credit Letter of credit * Letter…" at bounding box center [774, 347] width 712 height 47
click at [1057, 531] on p "Create Certificate" at bounding box center [1085, 526] width 71 height 12
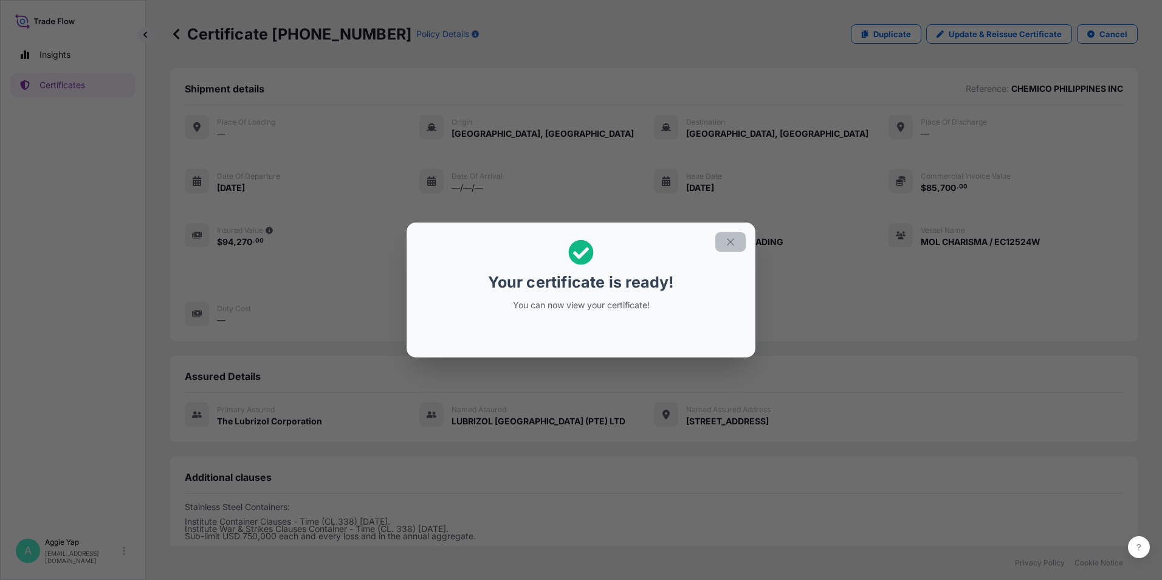
click at [728, 245] on icon "button" at bounding box center [730, 241] width 11 height 11
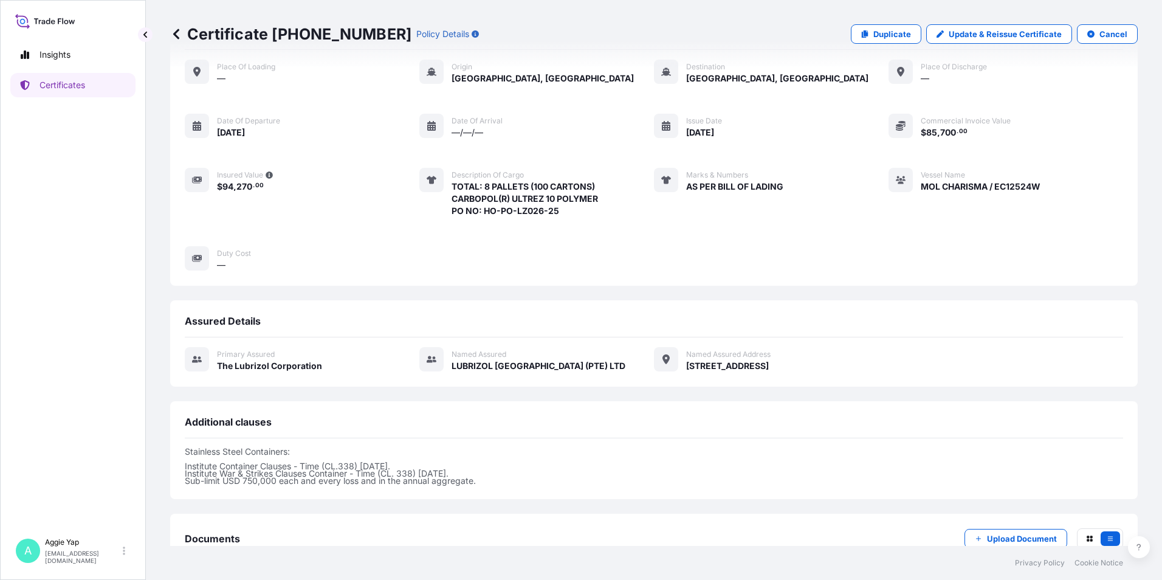
scroll to position [137, 0]
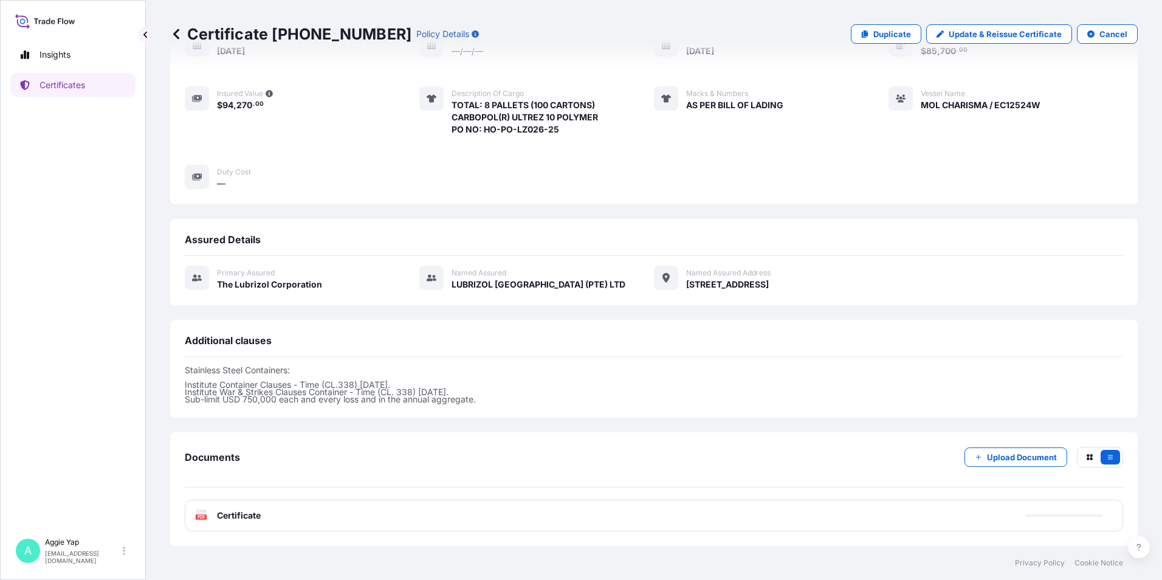
click at [268, 513] on div "PDF Certificate" at bounding box center [654, 516] width 939 height 32
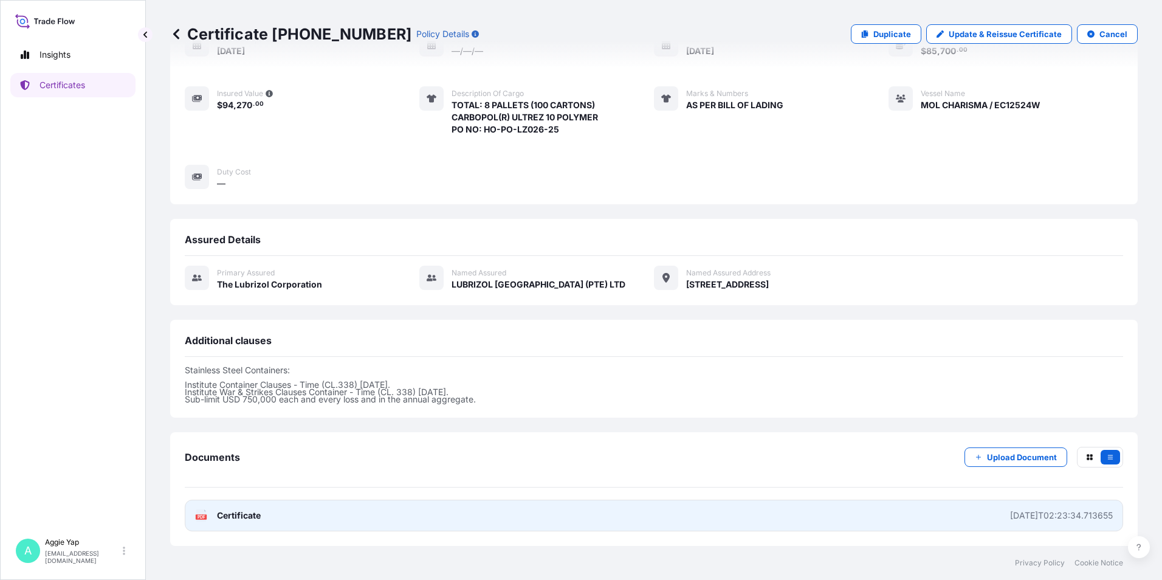
click at [273, 525] on link "PDF Certificate 2025-08-11T02:23:34.713655" at bounding box center [654, 516] width 939 height 32
